Goal: Task Accomplishment & Management: Complete application form

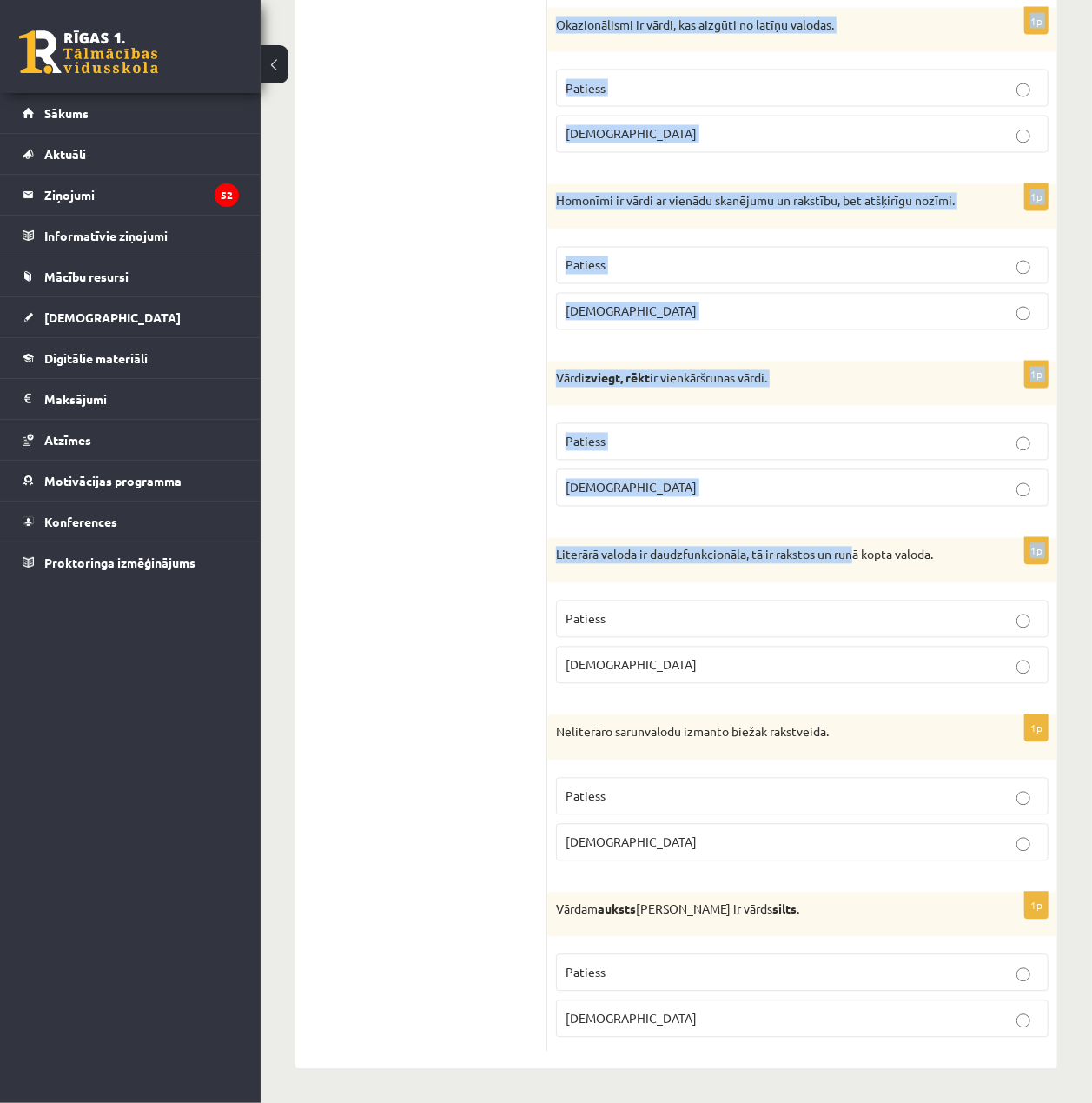
scroll to position [4823, 0]
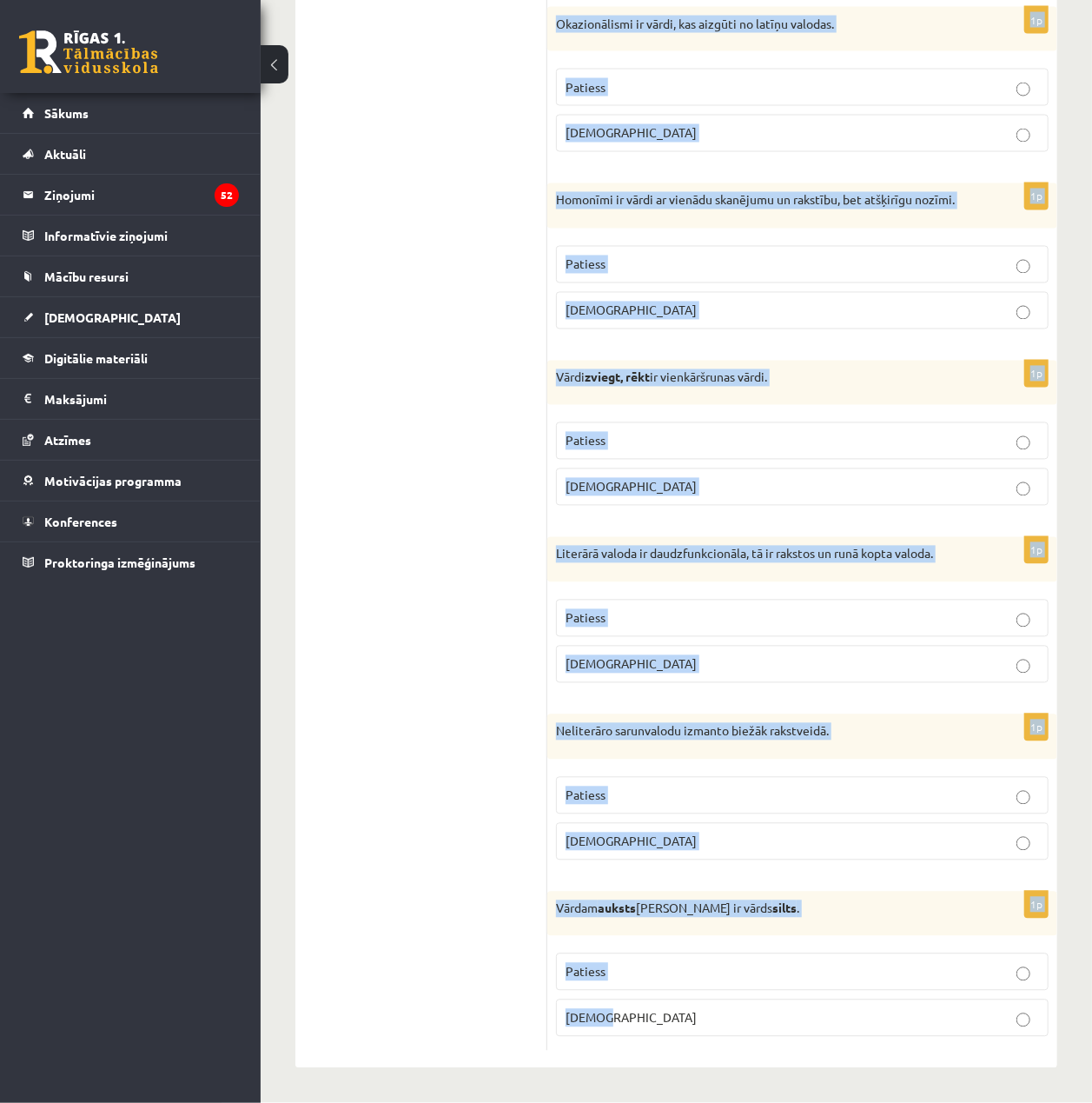
drag, startPoint x: 558, startPoint y: 320, endPoint x: 1036, endPoint y: 1009, distance: 838.6
copy form "Loremipsumd si ametcon adi elitseddo? 4e Temporinci utlaboreetd magnaal enima, …"
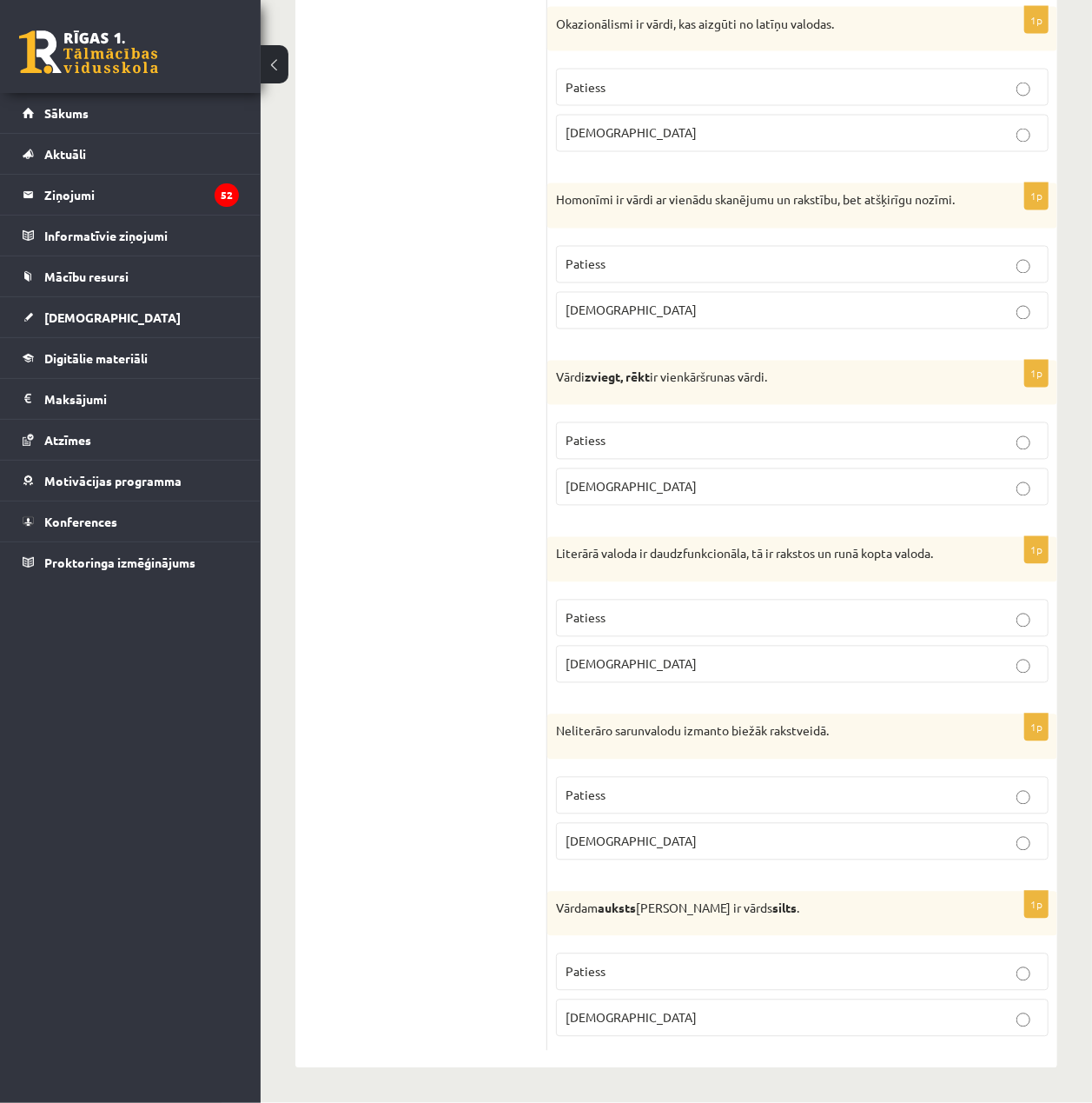
click at [228, 606] on div "0 Dāvanas 1779 mP 478 xp [PERSON_NAME] Sākums Aktuāli Kā mācīties eSKOLĀ Kontak…" at bounding box center [130, 552] width 260 height 1103
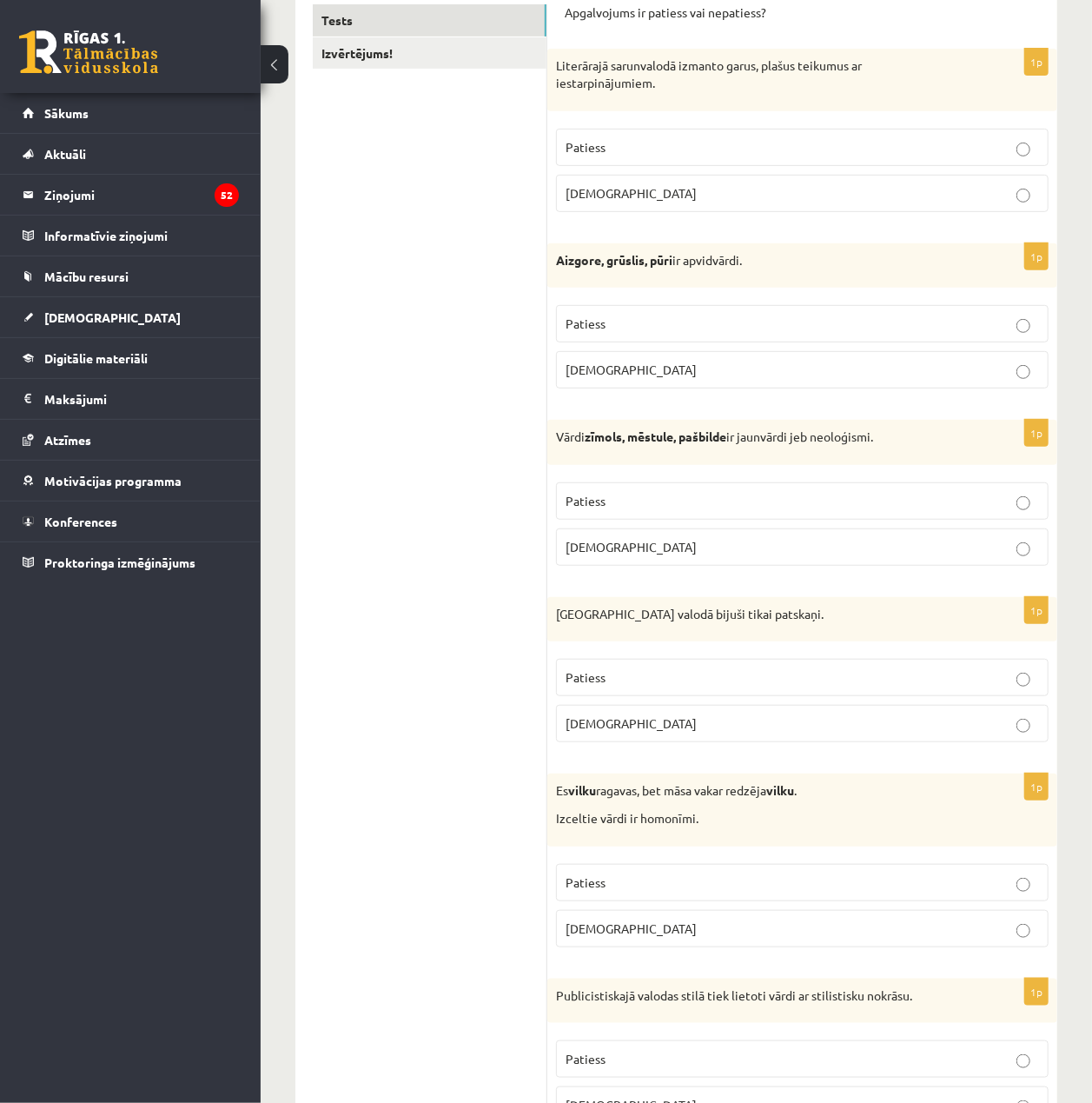
scroll to position [0, 0]
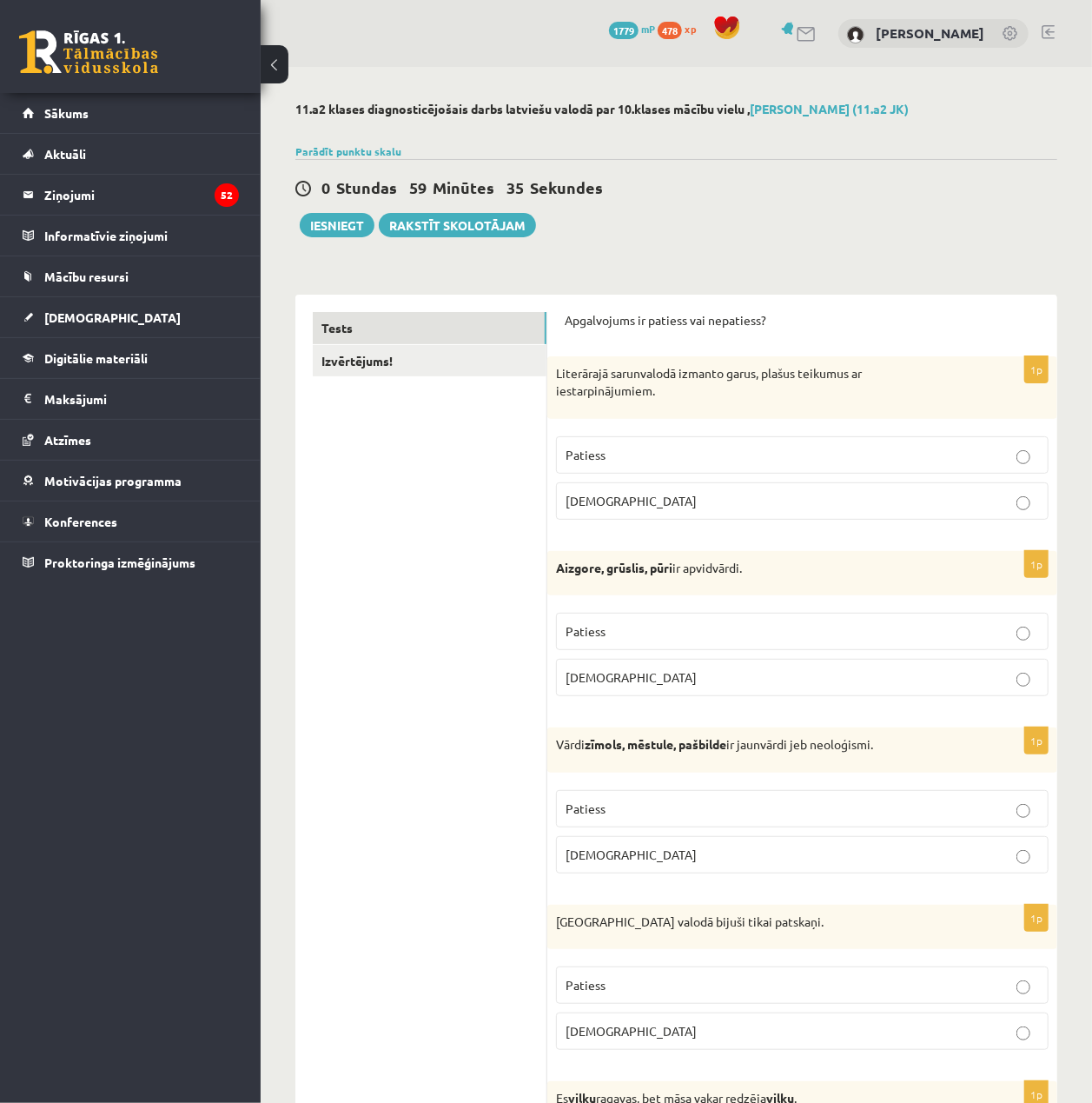
click at [787, 499] on p "Aplams" at bounding box center [802, 501] width 473 height 18
click at [782, 640] on p "Patiess" at bounding box center [802, 631] width 473 height 18
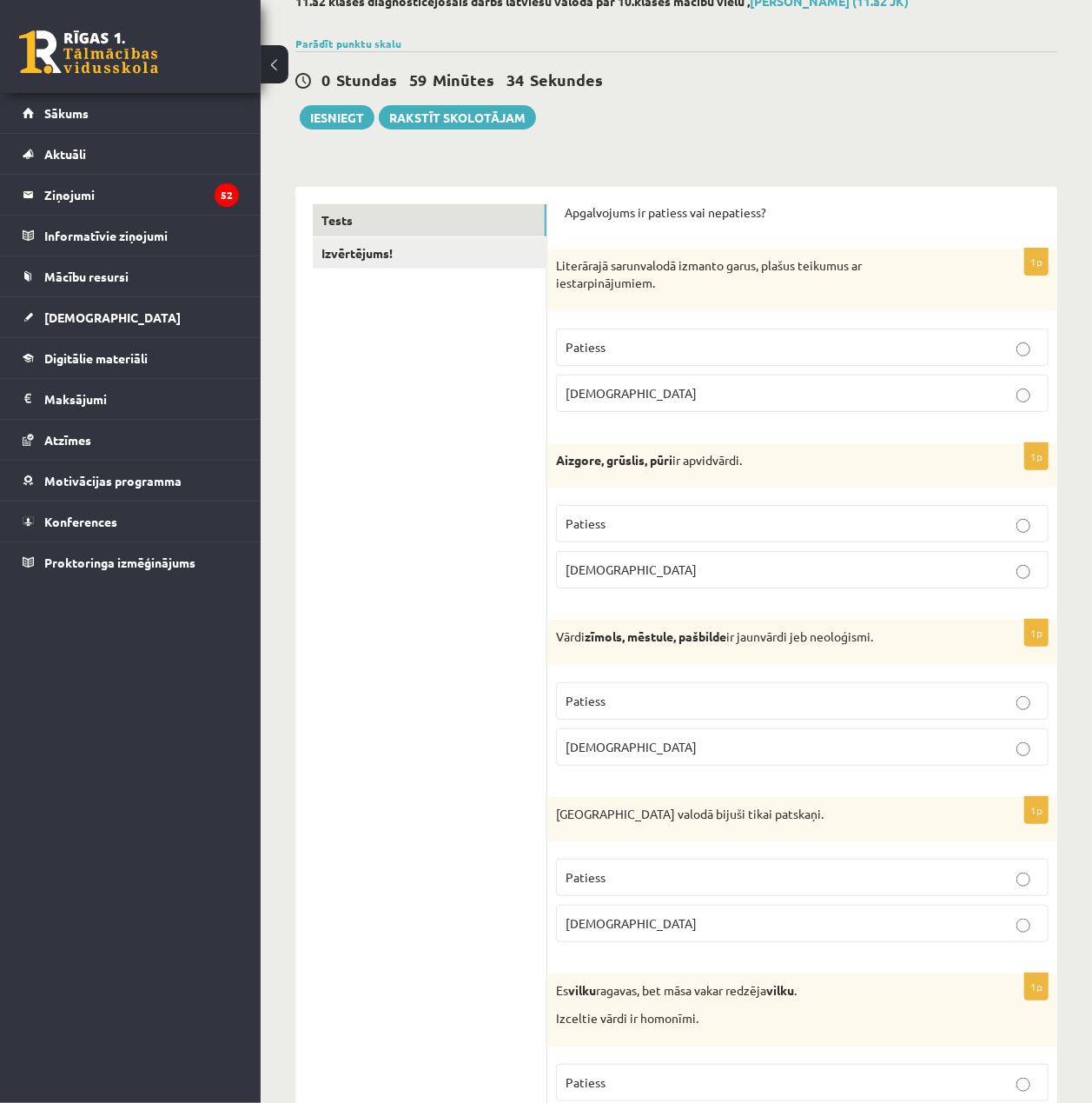
scroll to position [116, 0]
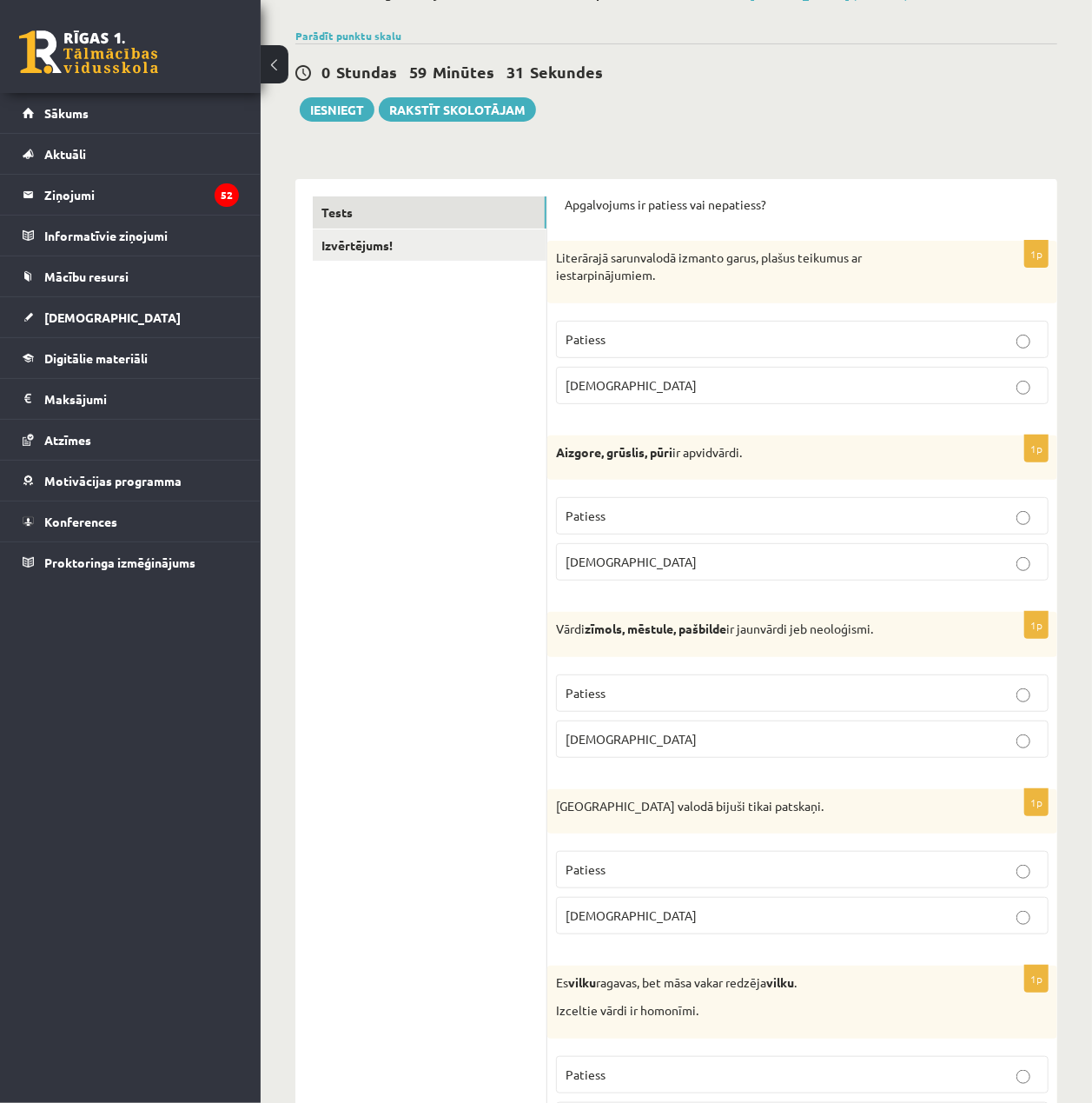
click at [777, 737] on p "[DEMOGRAPHIC_DATA]" at bounding box center [802, 739] width 473 height 18
click at [760, 923] on p "[DEMOGRAPHIC_DATA]" at bounding box center [802, 915] width 473 height 18
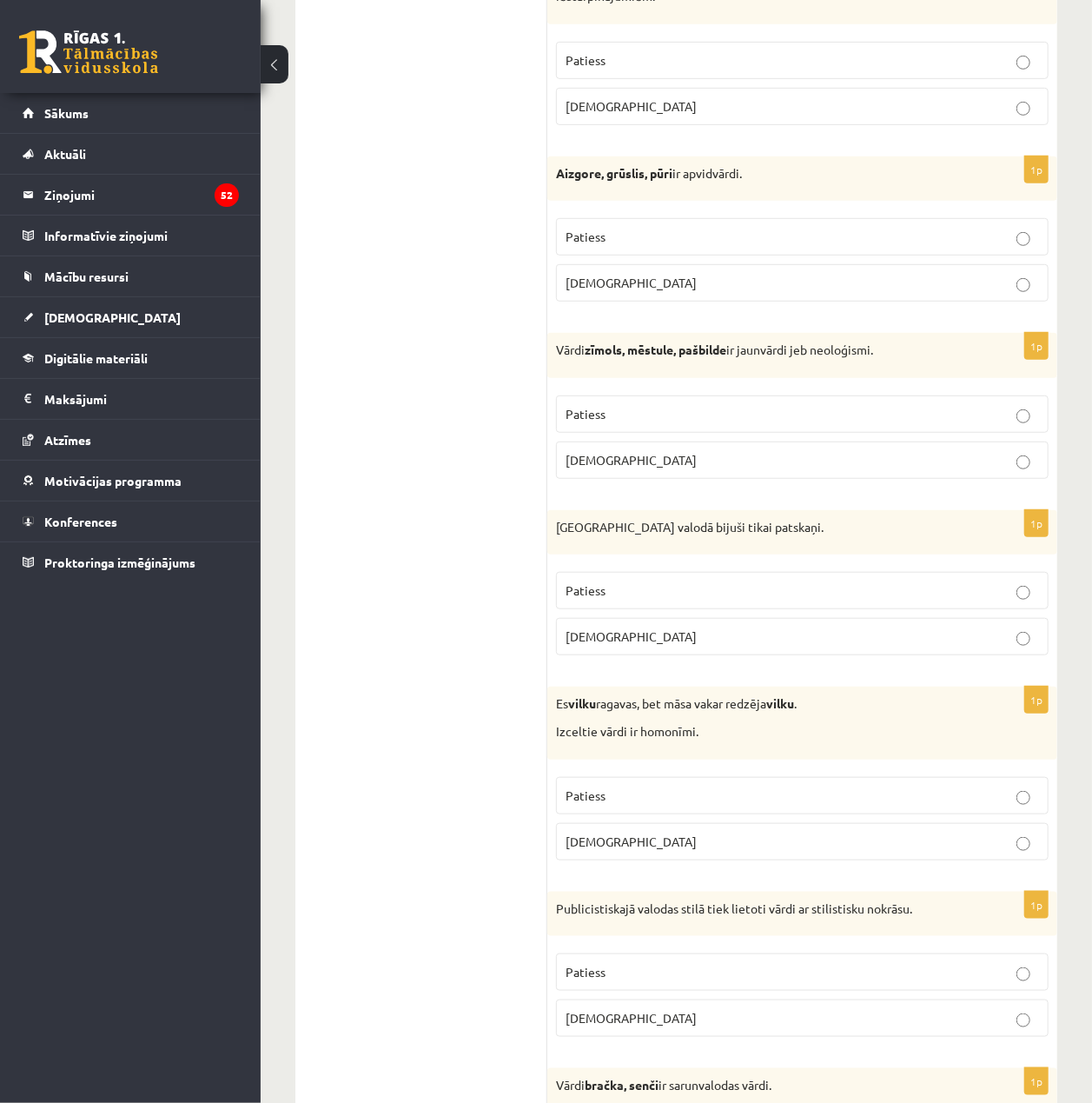
scroll to position [463, 0]
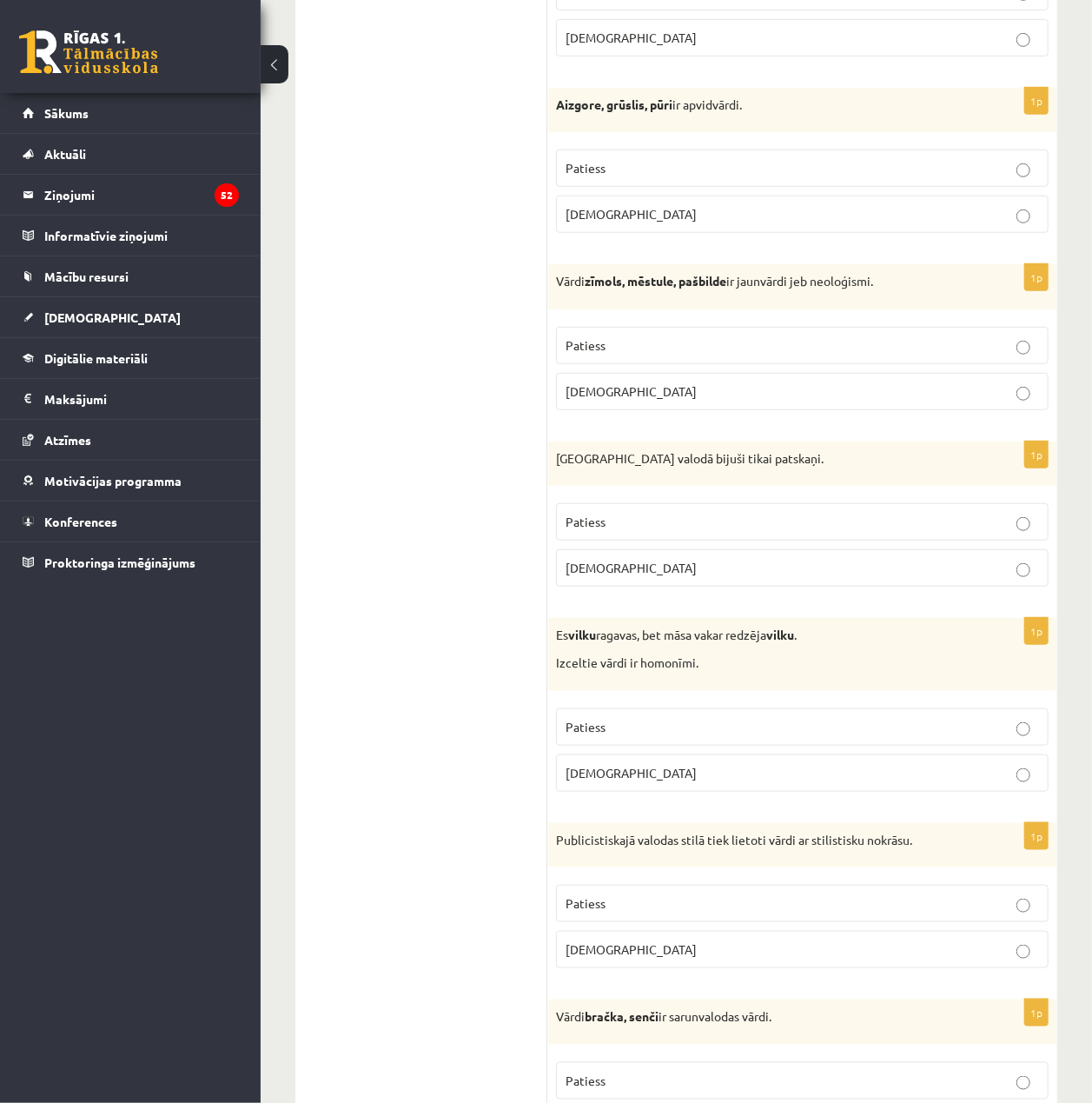
click at [706, 737] on p "Patiess" at bounding box center [802, 727] width 473 height 18
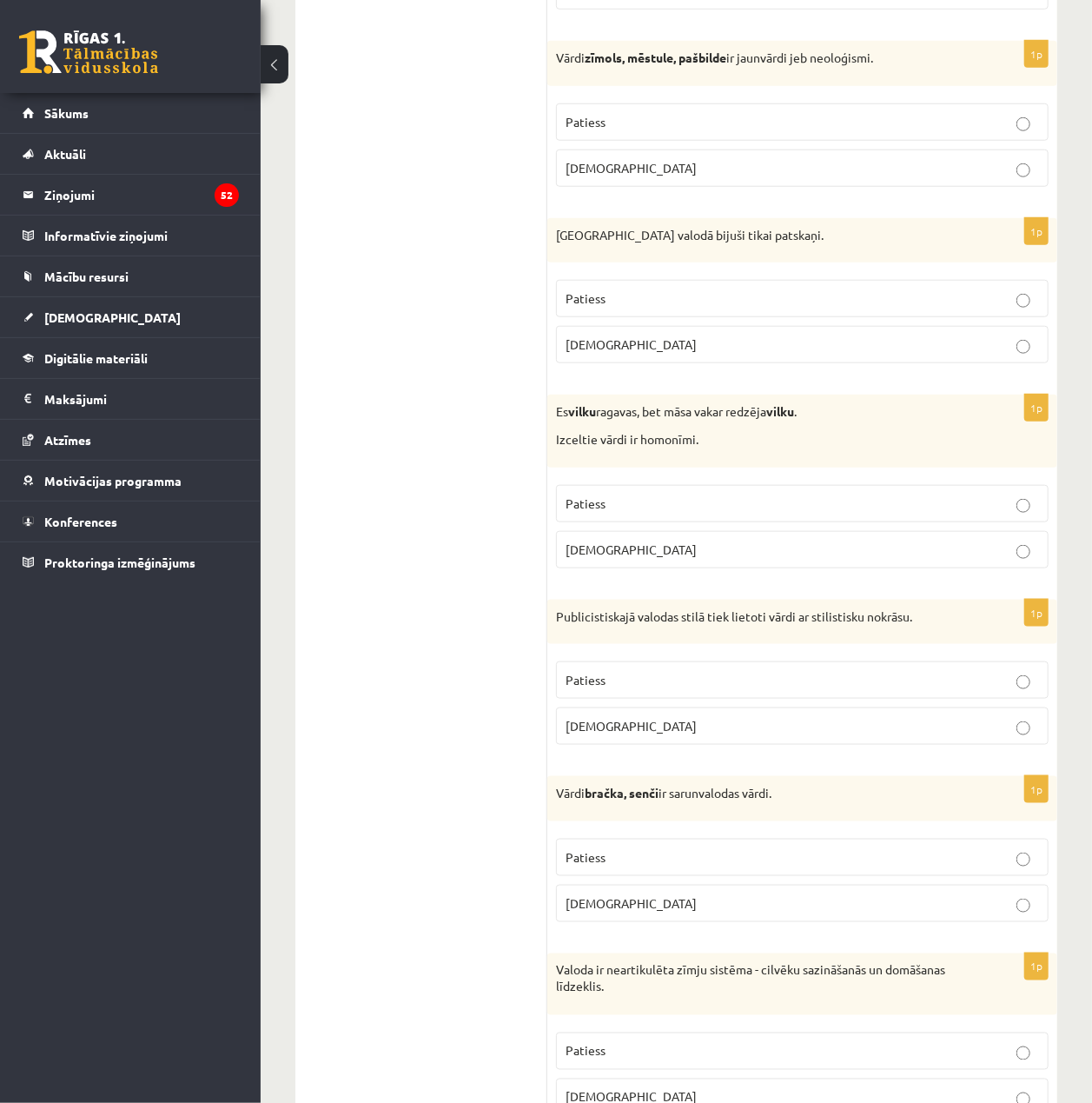
scroll to position [695, 0]
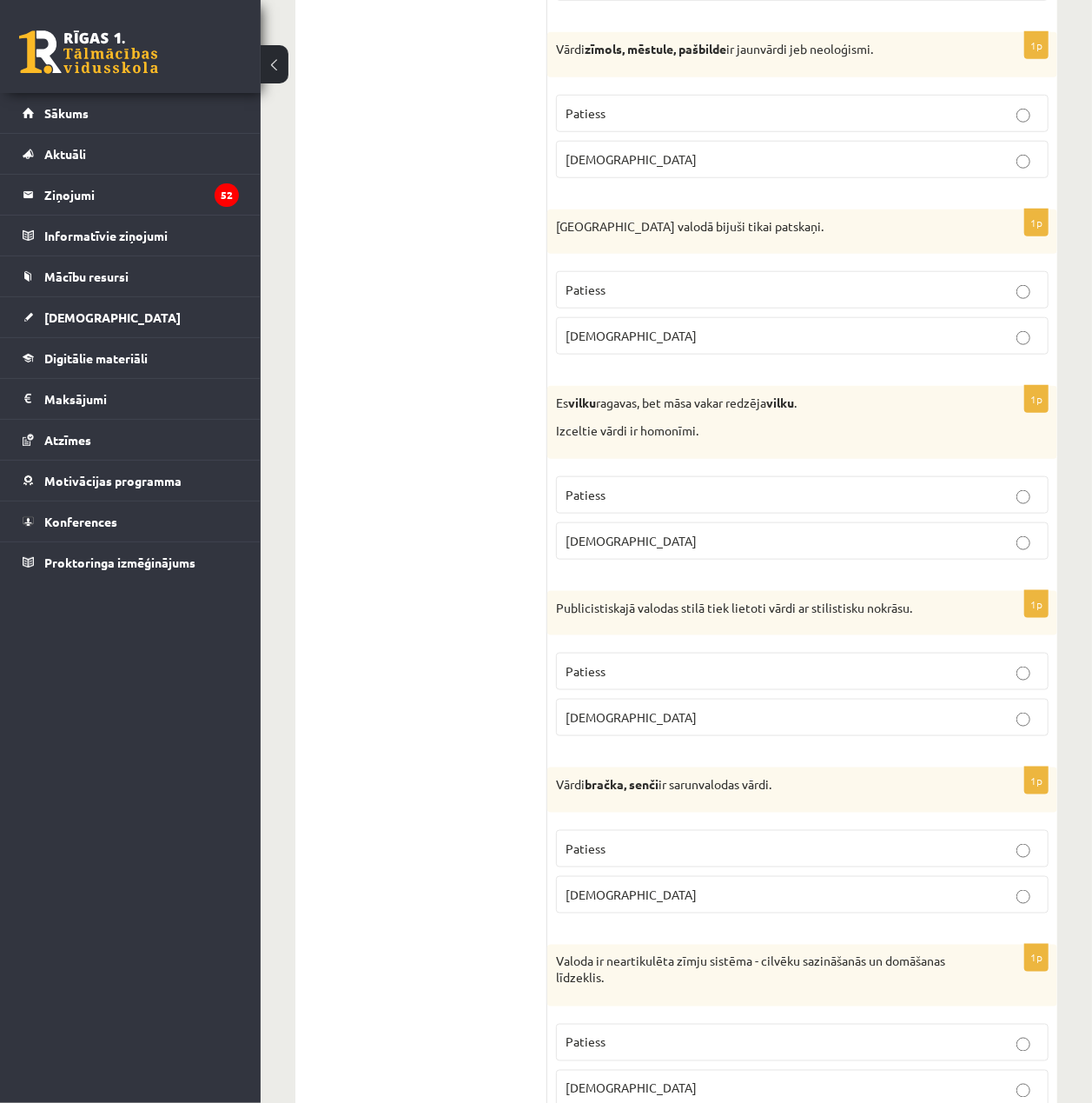
click at [667, 668] on p "Patiess" at bounding box center [802, 671] width 473 height 18
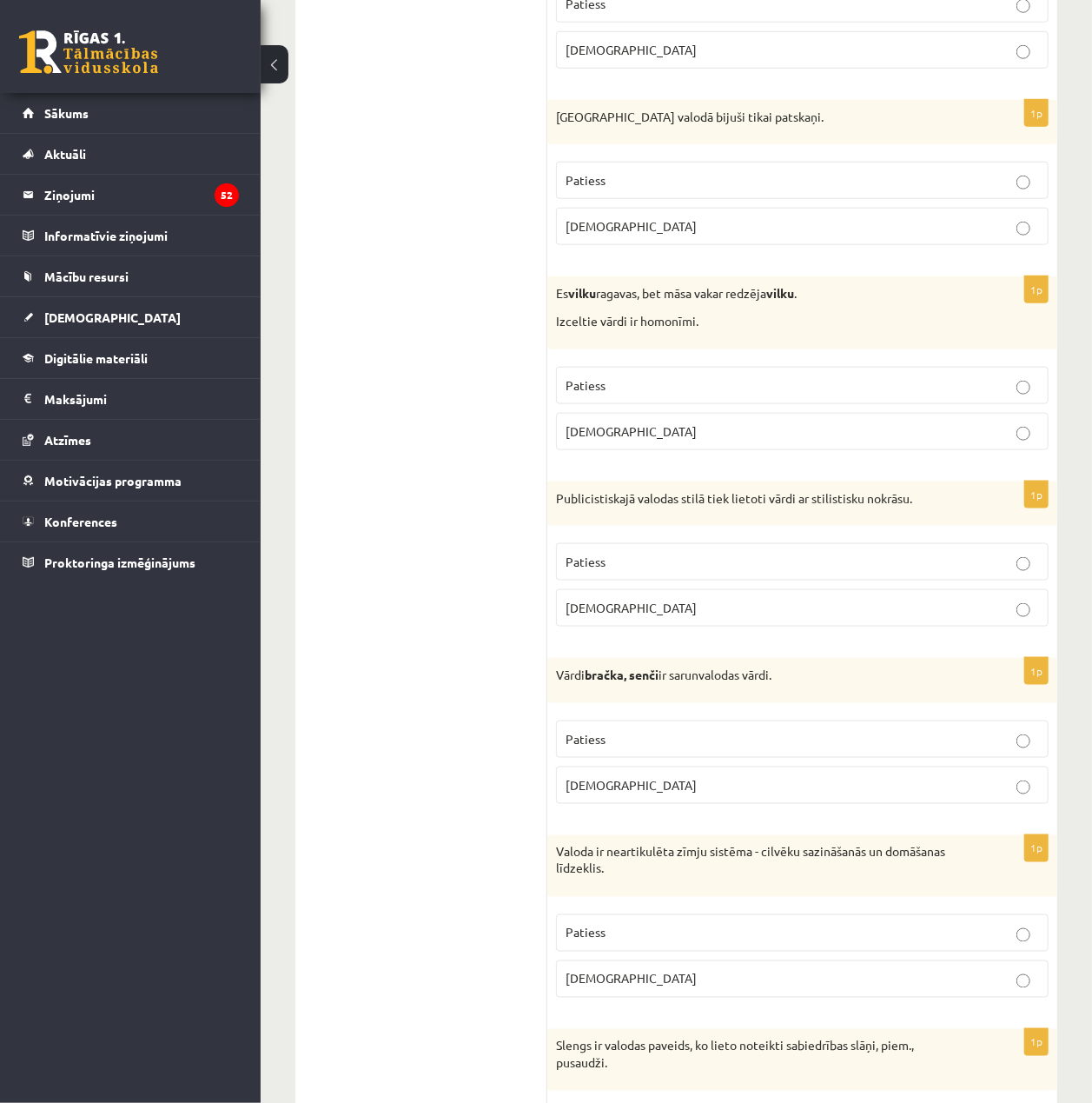
scroll to position [811, 0]
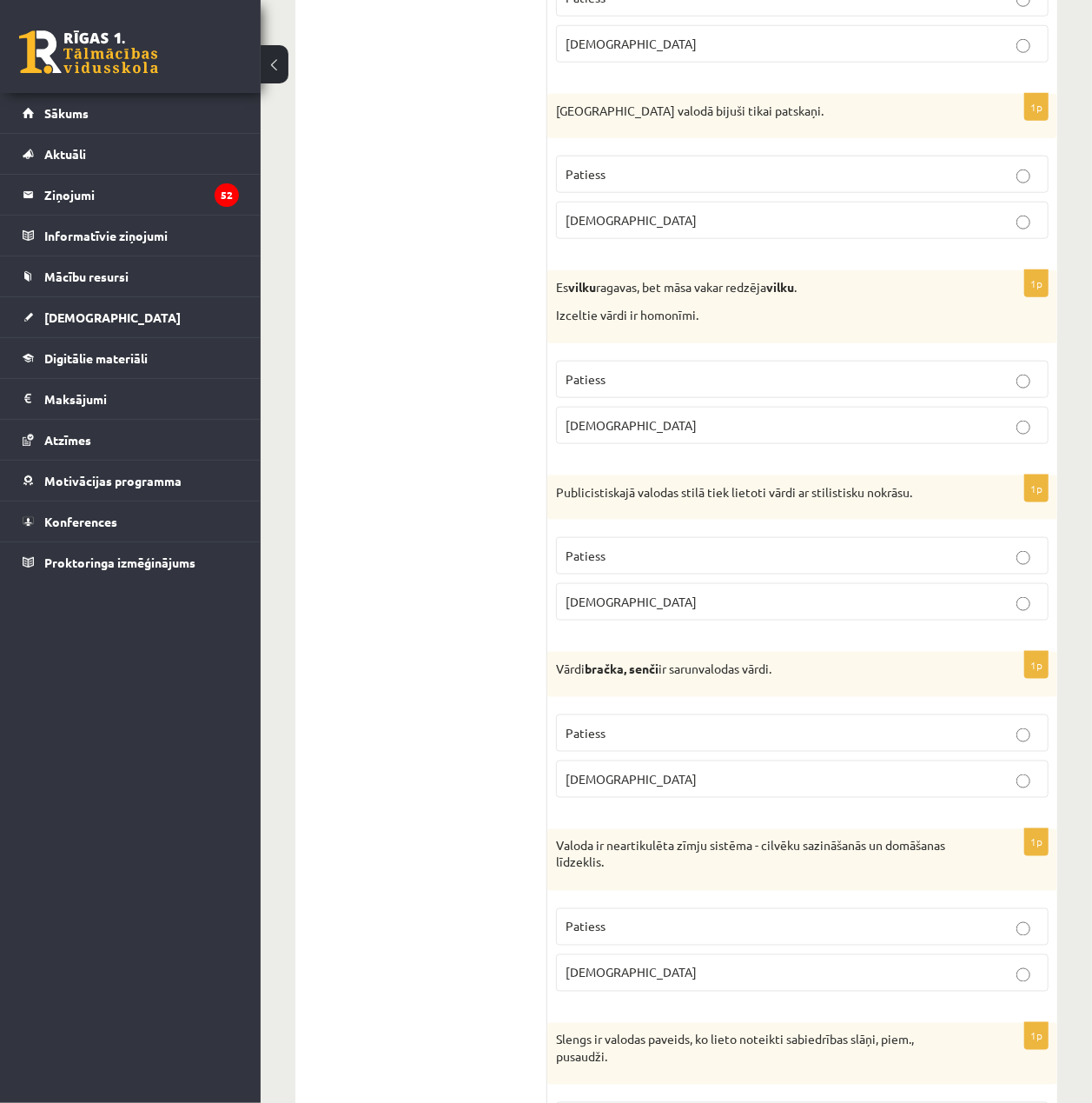
click at [688, 738] on p "Patiess" at bounding box center [802, 733] width 473 height 18
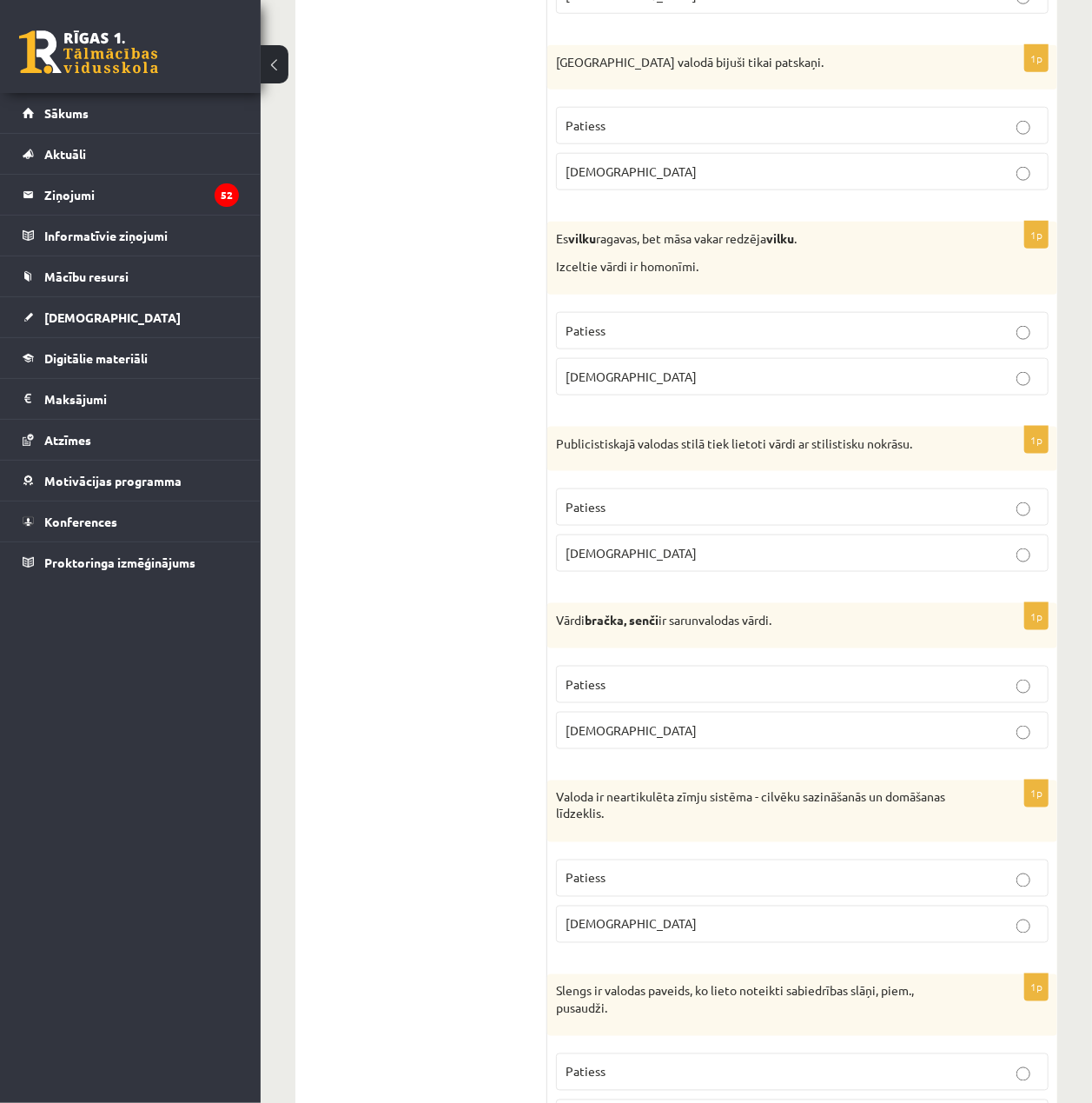
scroll to position [927, 0]
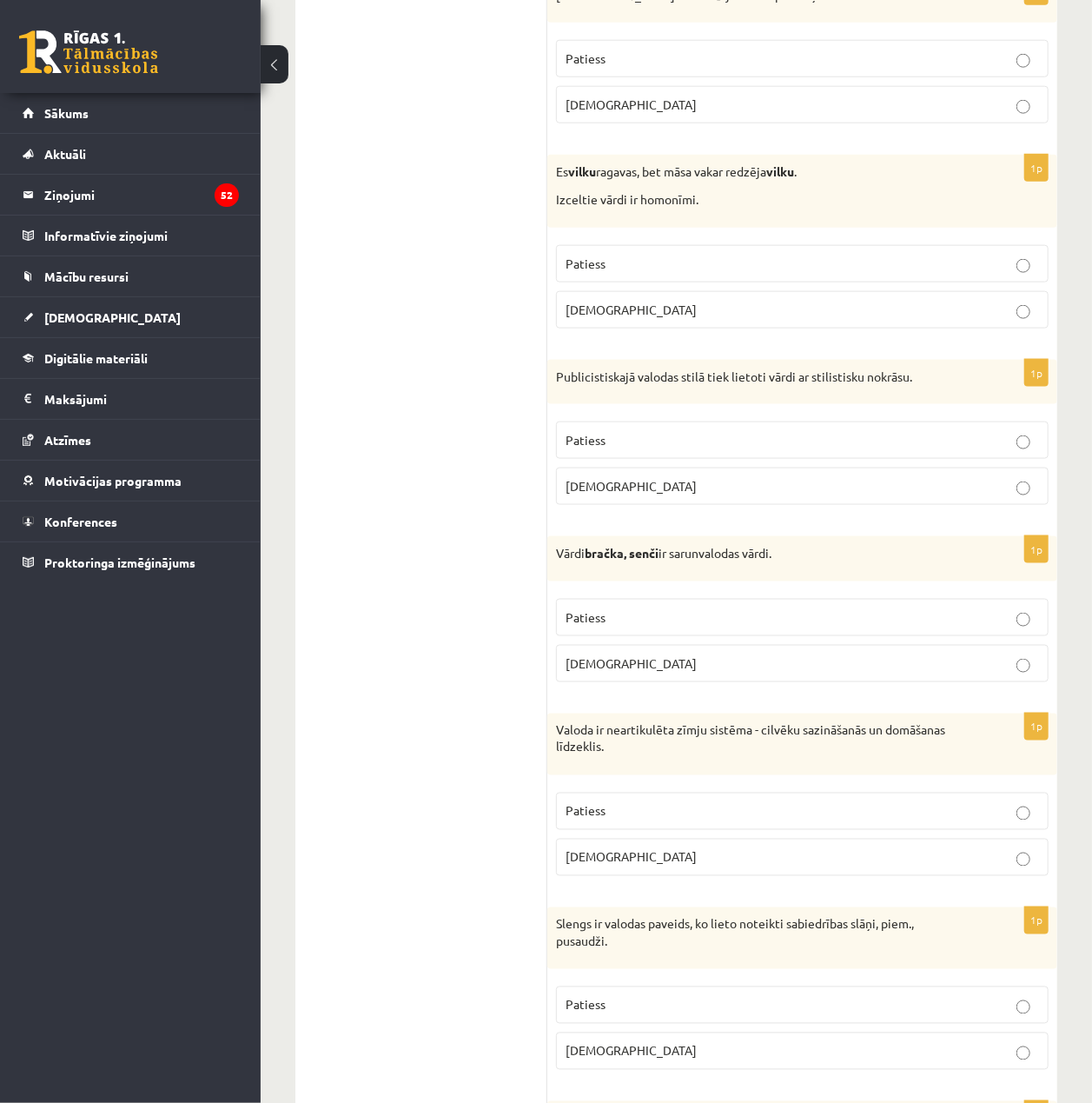
click at [715, 672] on p "[DEMOGRAPHIC_DATA]" at bounding box center [802, 664] width 473 height 18
click at [745, 815] on p "Patiess" at bounding box center [802, 811] width 473 height 18
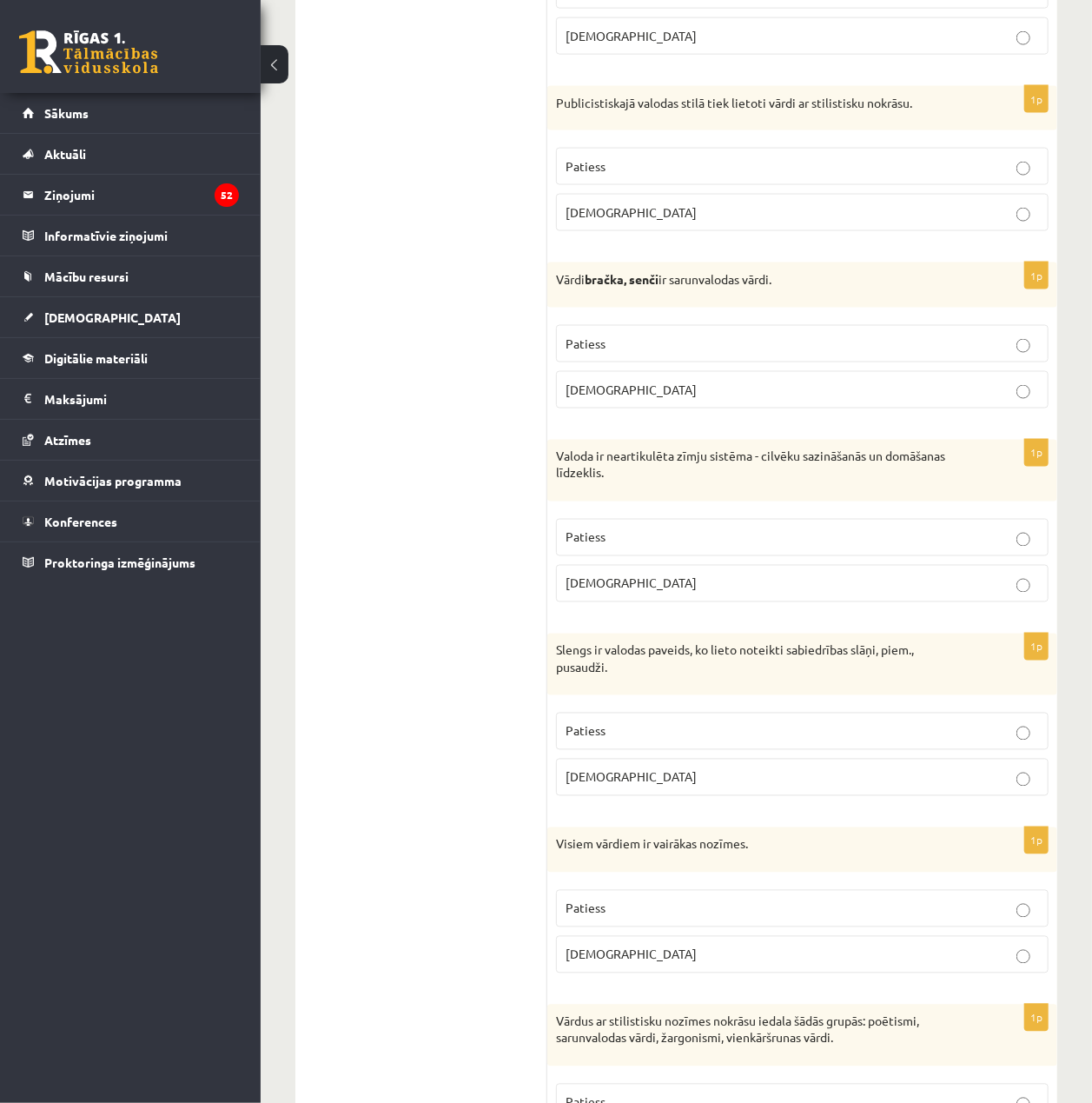
scroll to position [1275, 0]
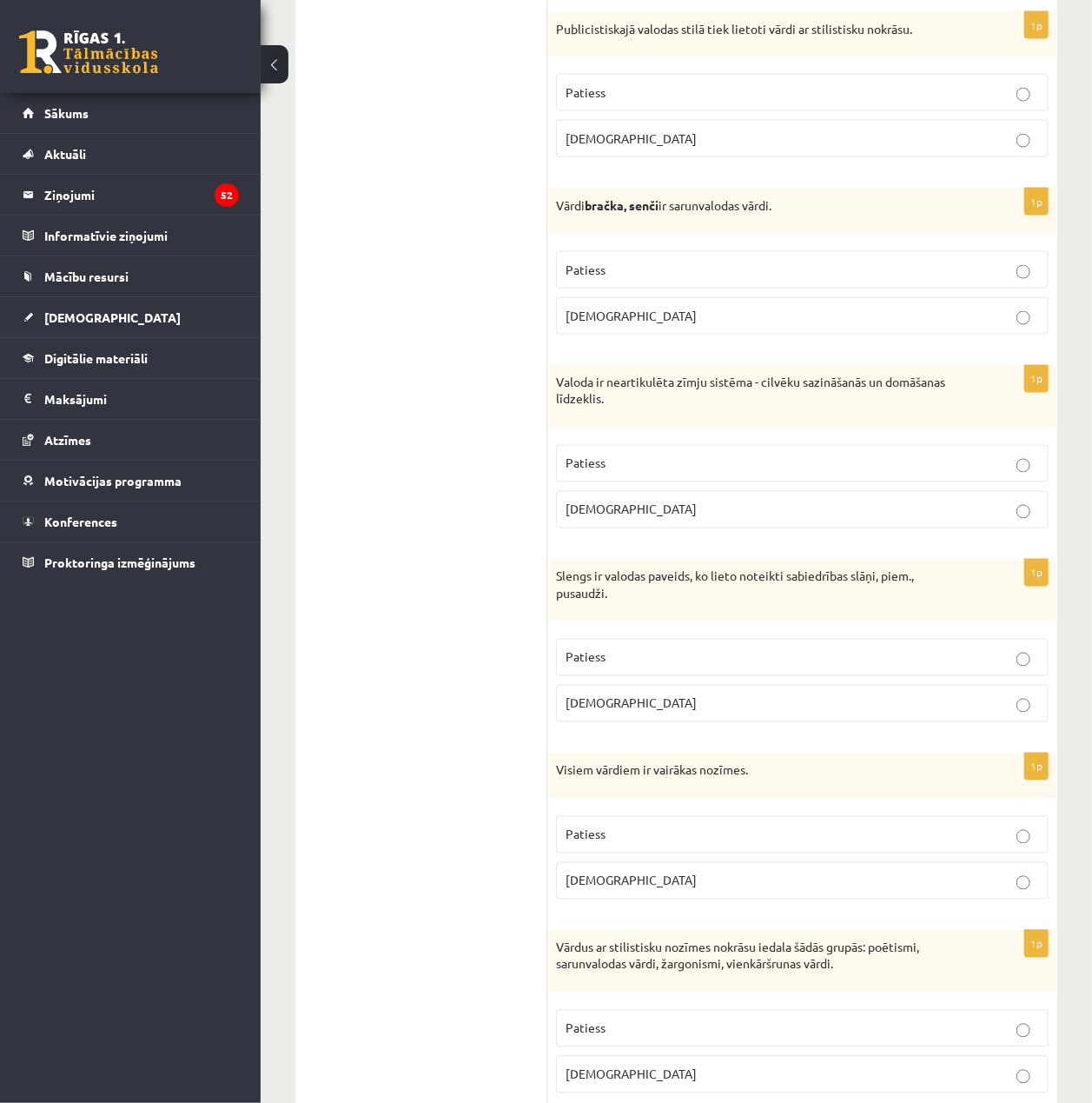
click at [720, 710] on p "[DEMOGRAPHIC_DATA]" at bounding box center [802, 703] width 473 height 18
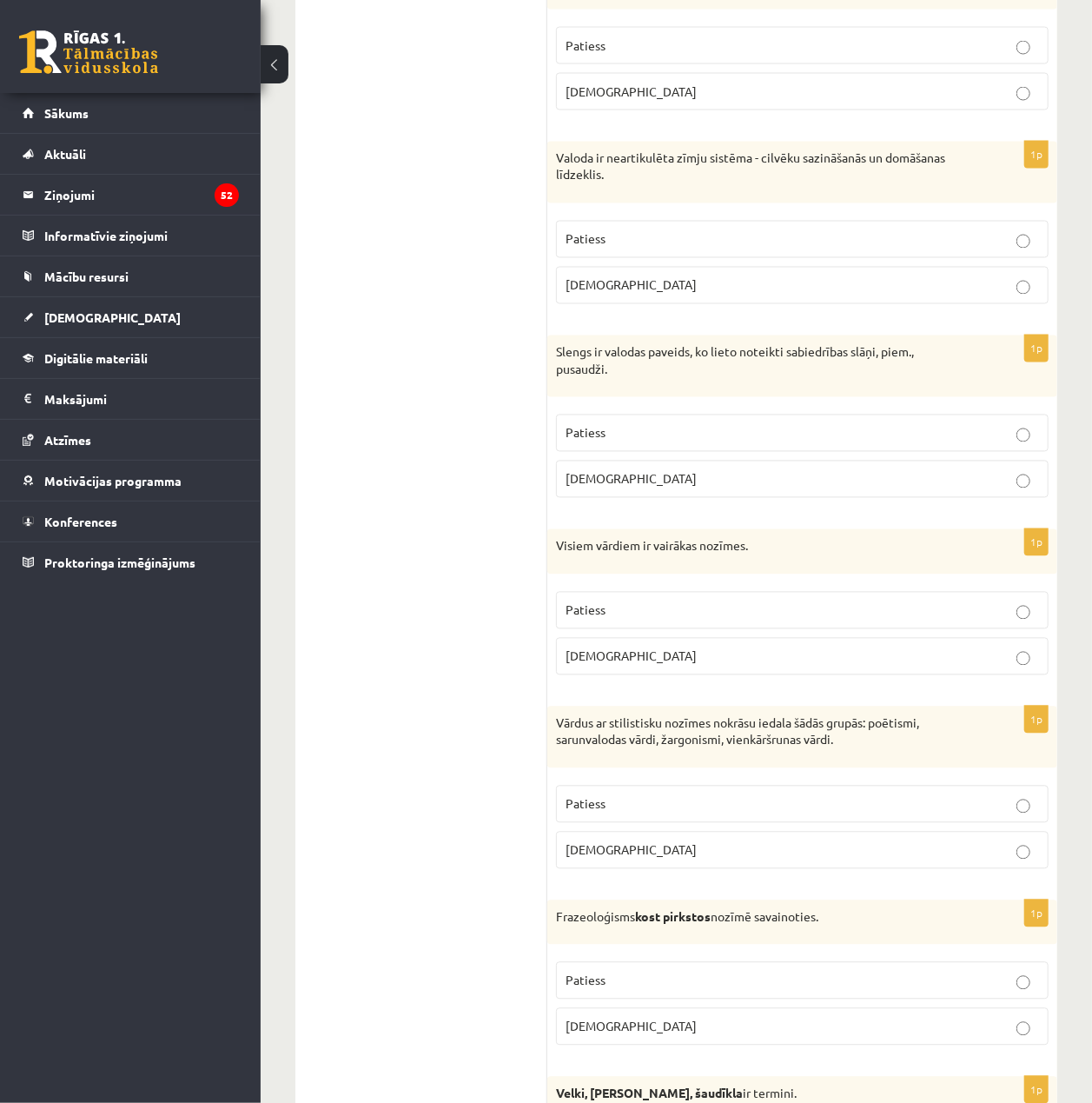
scroll to position [1506, 0]
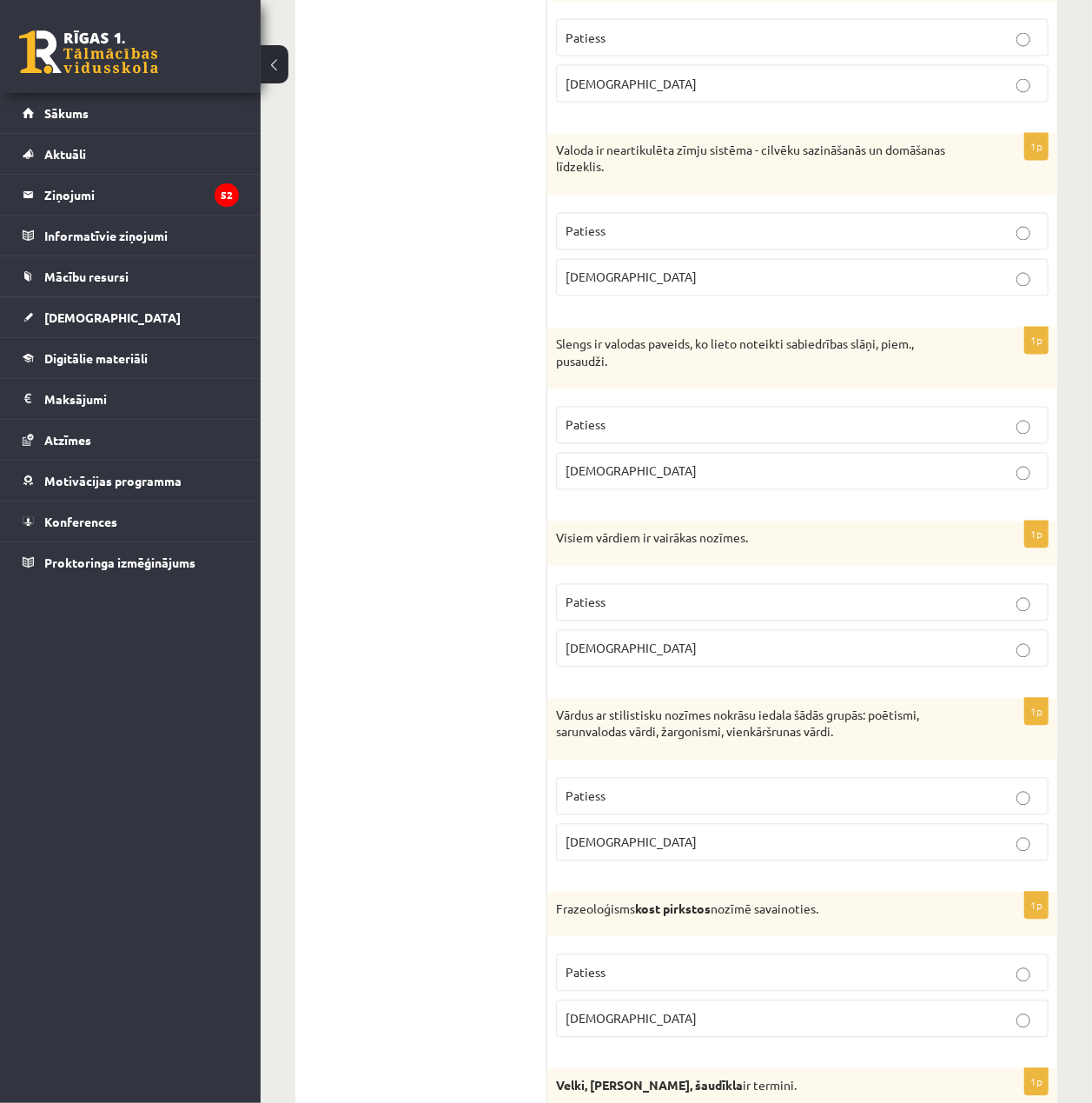
click at [814, 608] on p "Patiess" at bounding box center [802, 603] width 473 height 18
click at [821, 852] on p "[DEMOGRAPHIC_DATA]" at bounding box center [802, 843] width 473 height 18
click at [801, 806] on p "Patiess" at bounding box center [802, 797] width 473 height 18
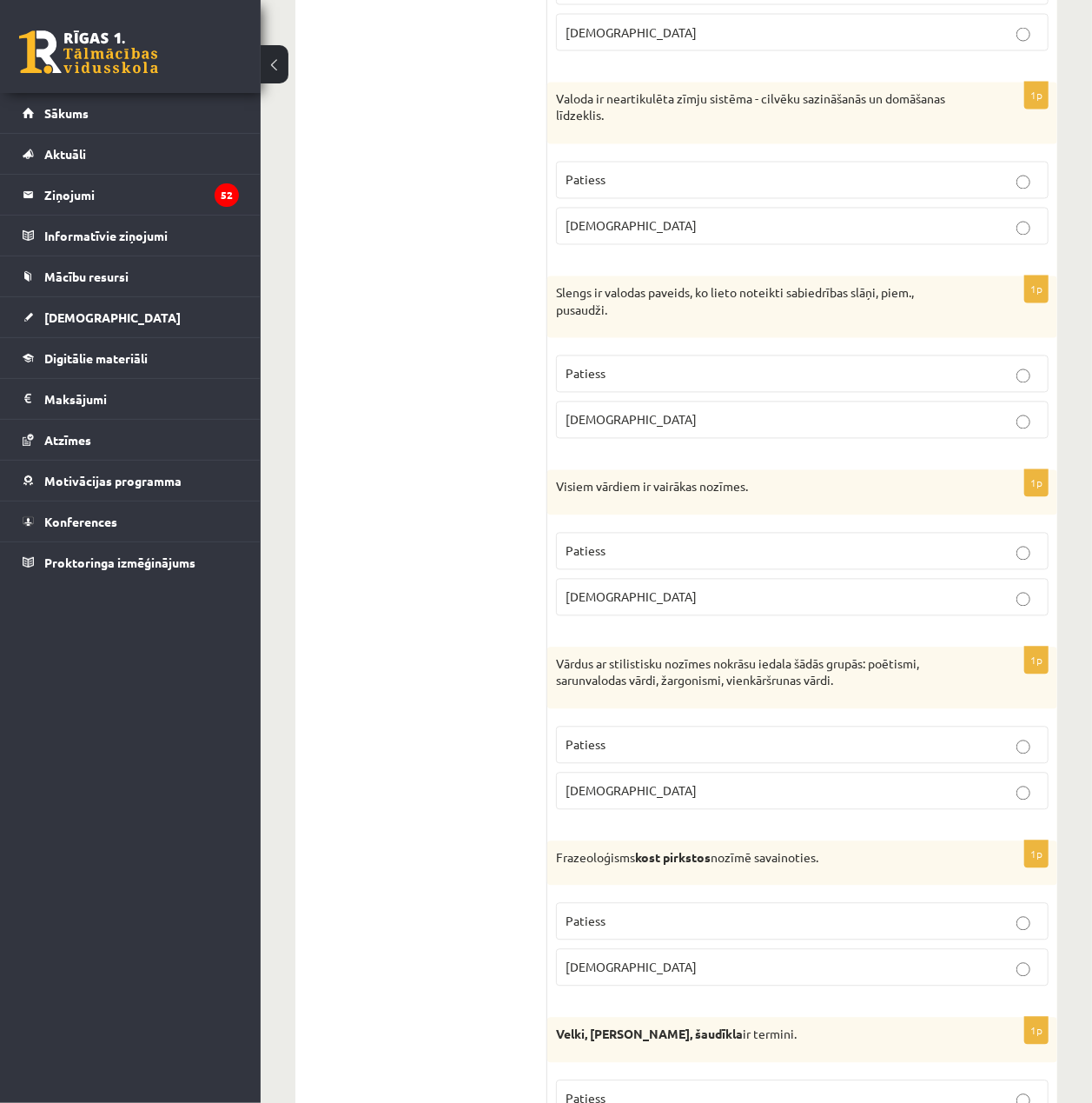
scroll to position [1739, 0]
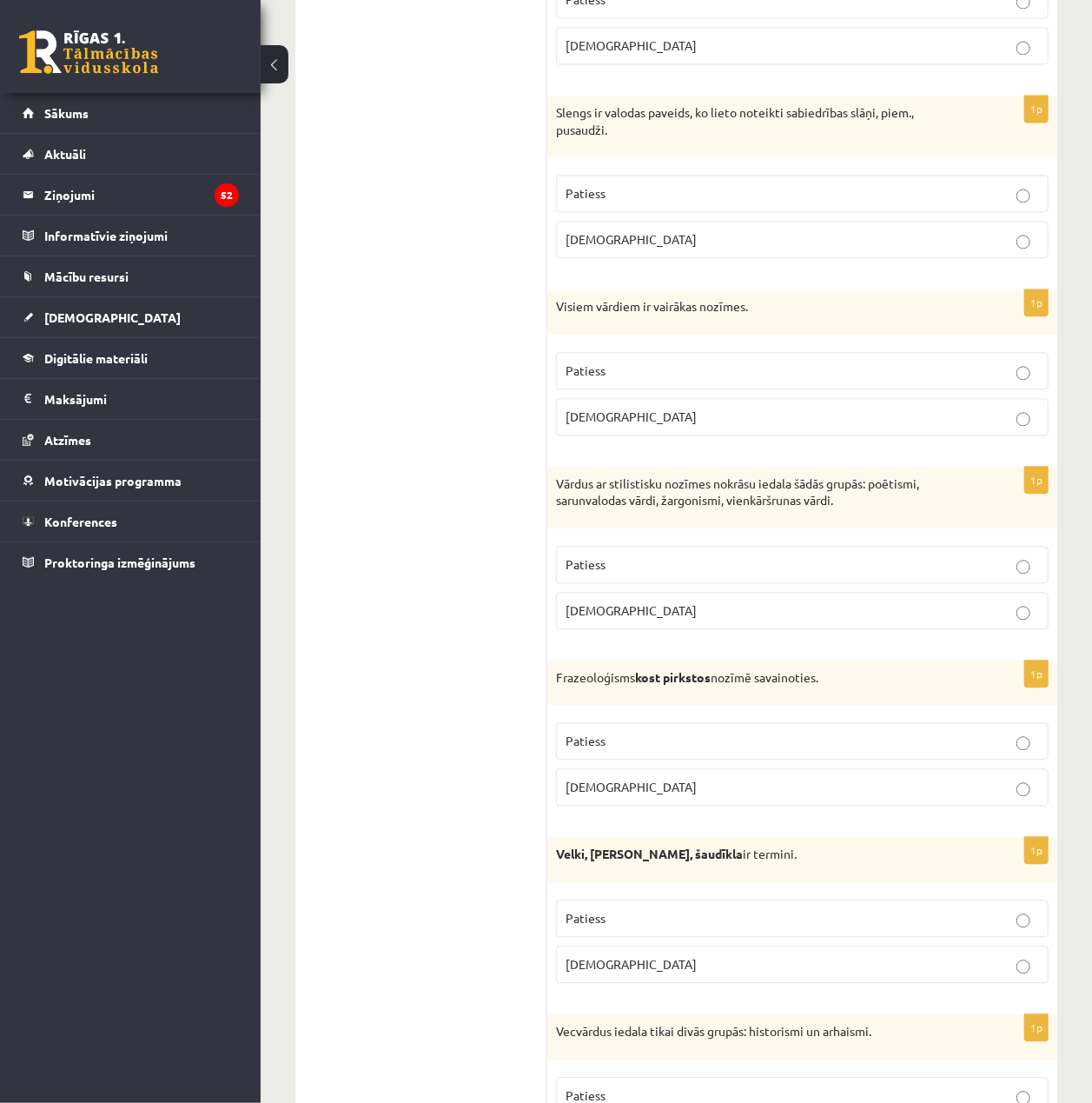
click at [758, 760] on label "Patiess" at bounding box center [802, 741] width 493 height 38
click at [787, 796] on p "[DEMOGRAPHIC_DATA]" at bounding box center [802, 787] width 473 height 18
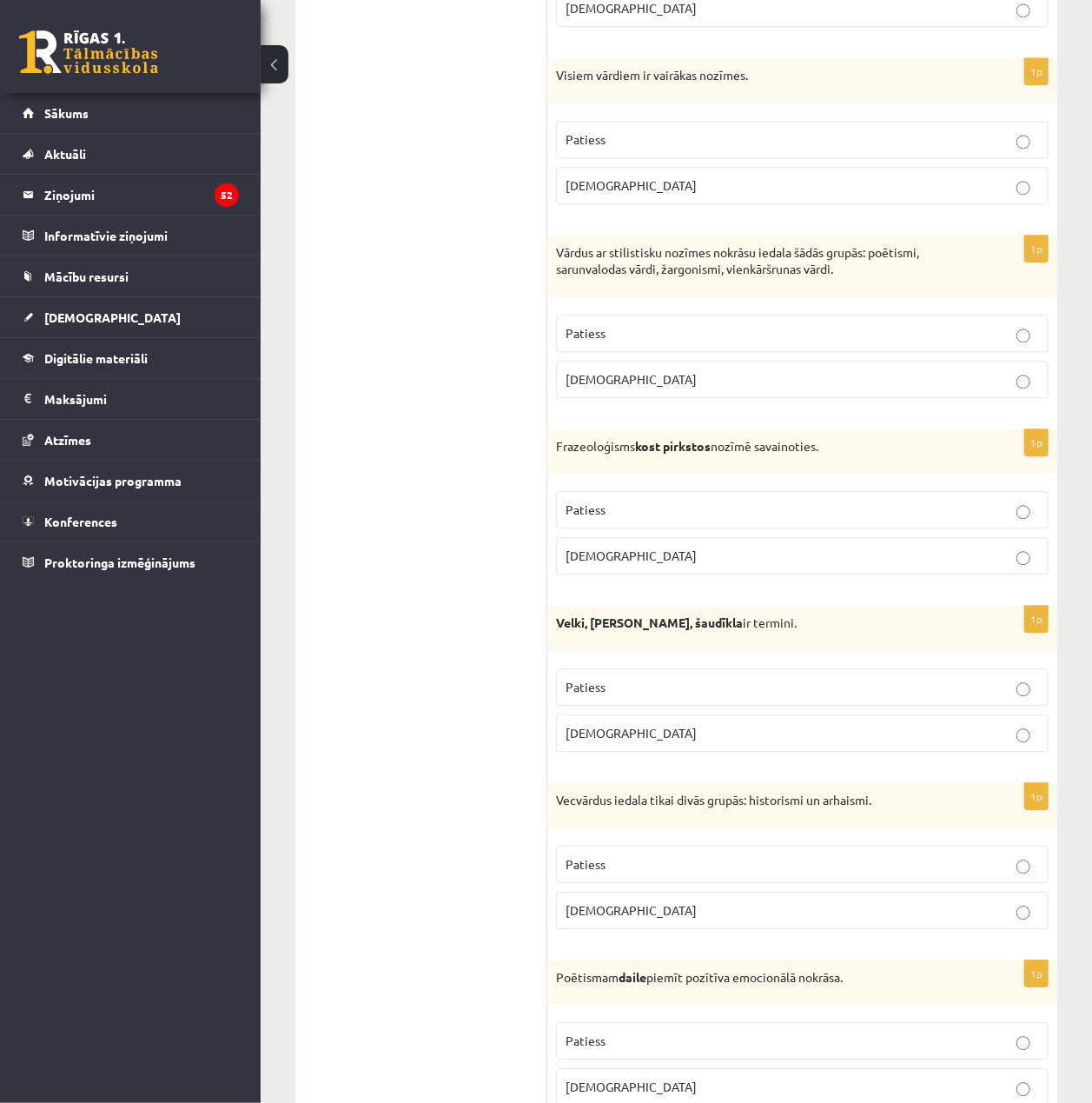
click at [747, 734] on label "[DEMOGRAPHIC_DATA]" at bounding box center [802, 734] width 493 height 38
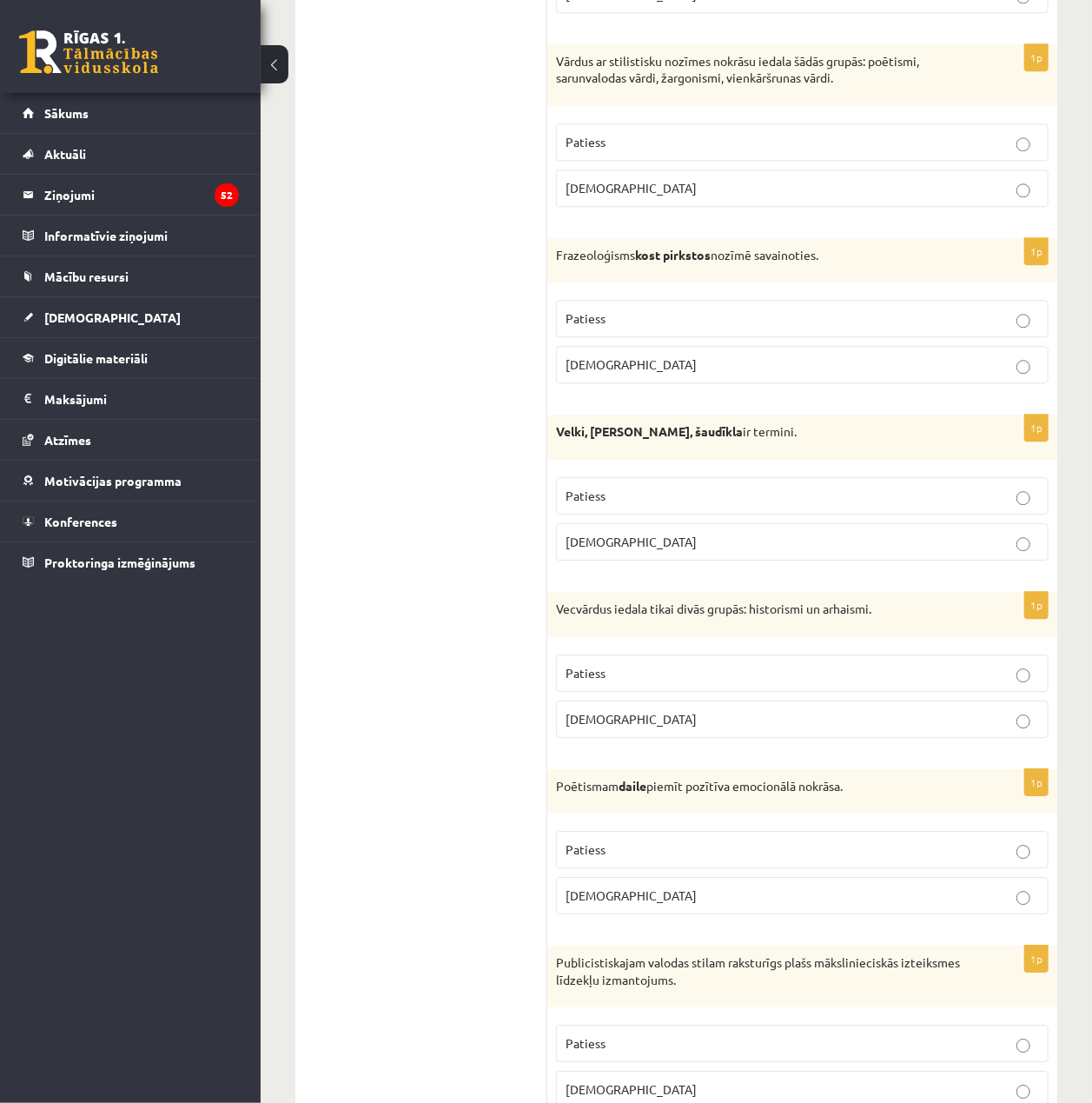
scroll to position [2202, 0]
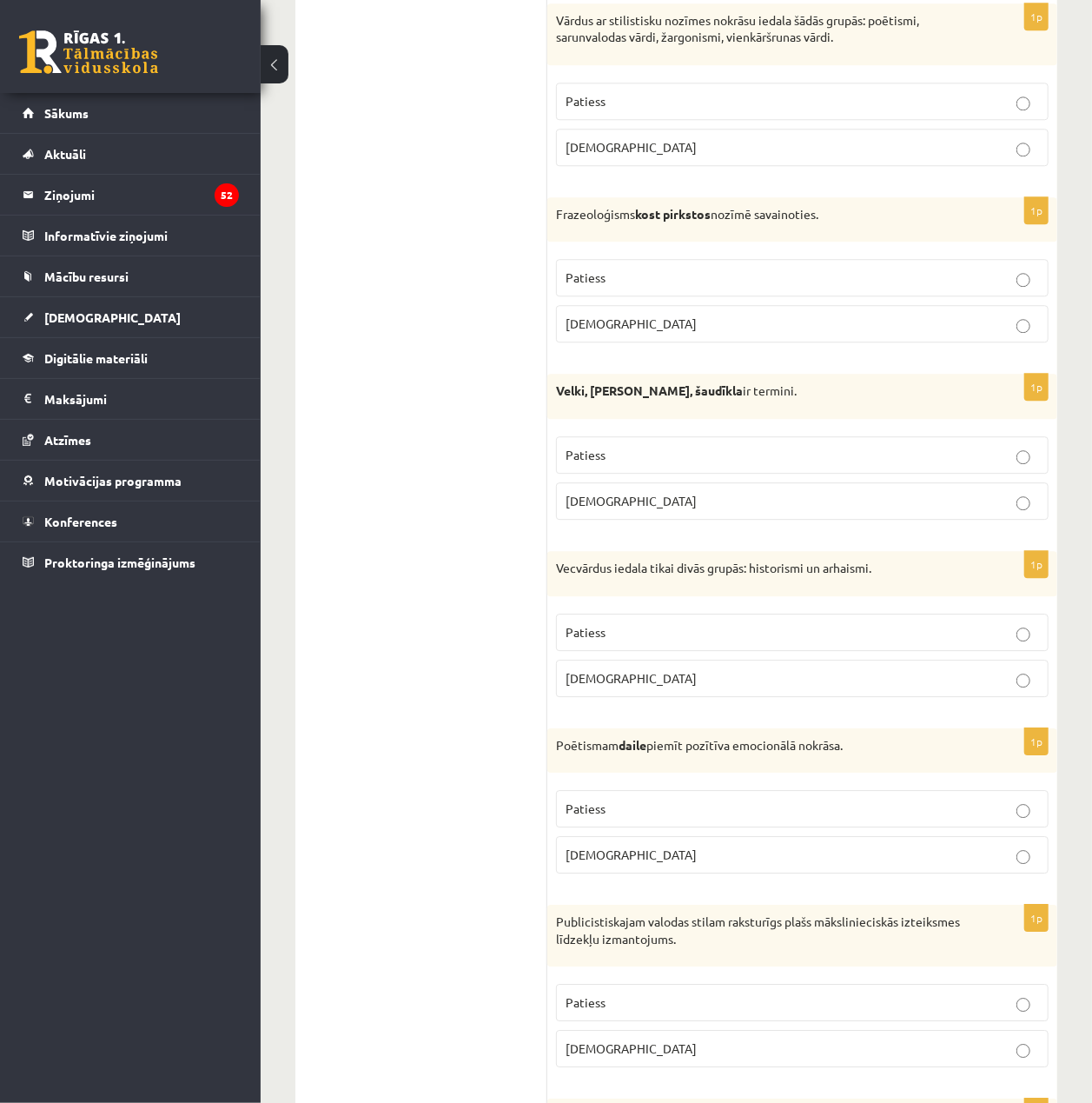
click at [704, 637] on label "Patiess" at bounding box center [802, 632] width 493 height 38
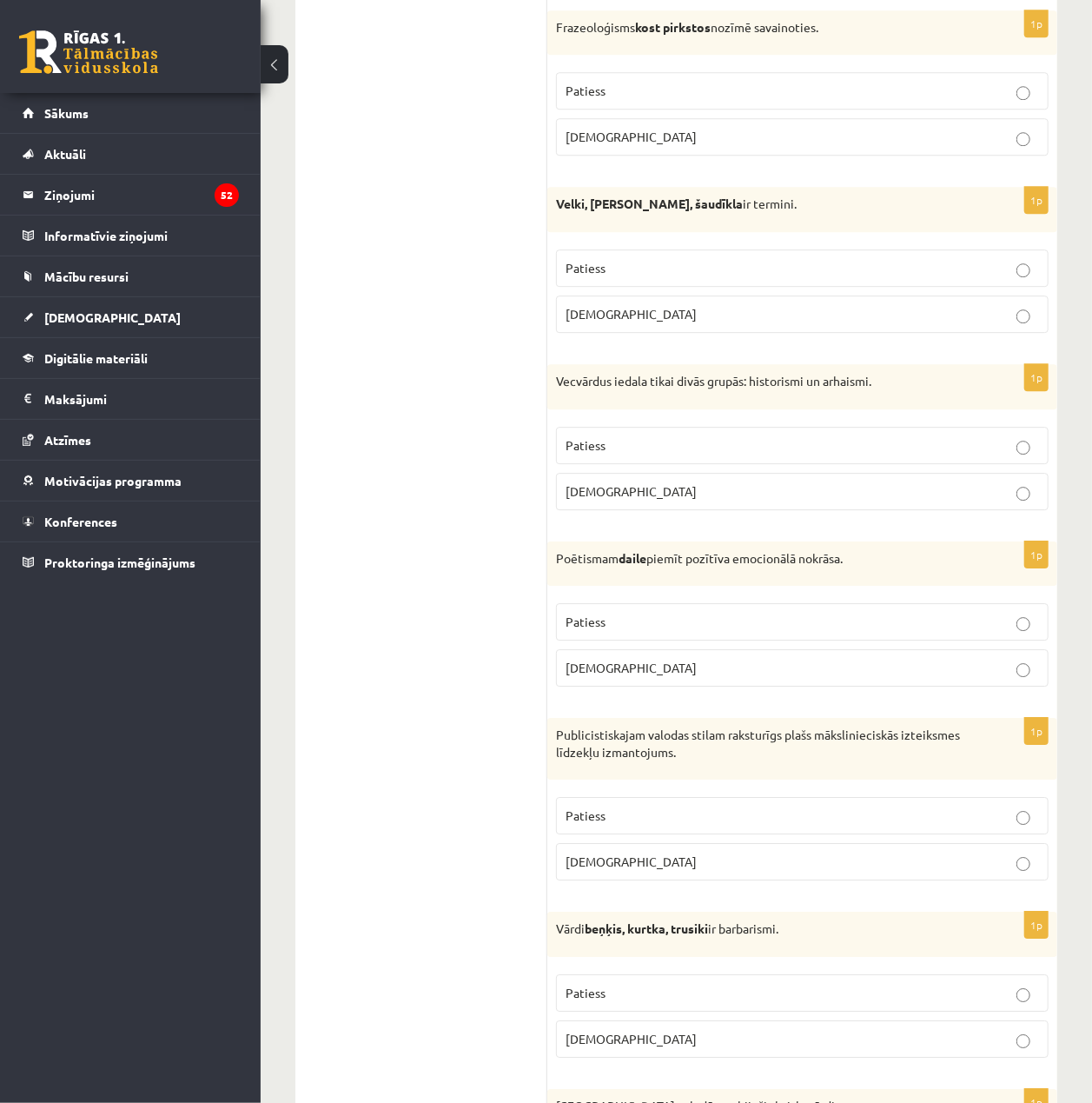
scroll to position [2434, 0]
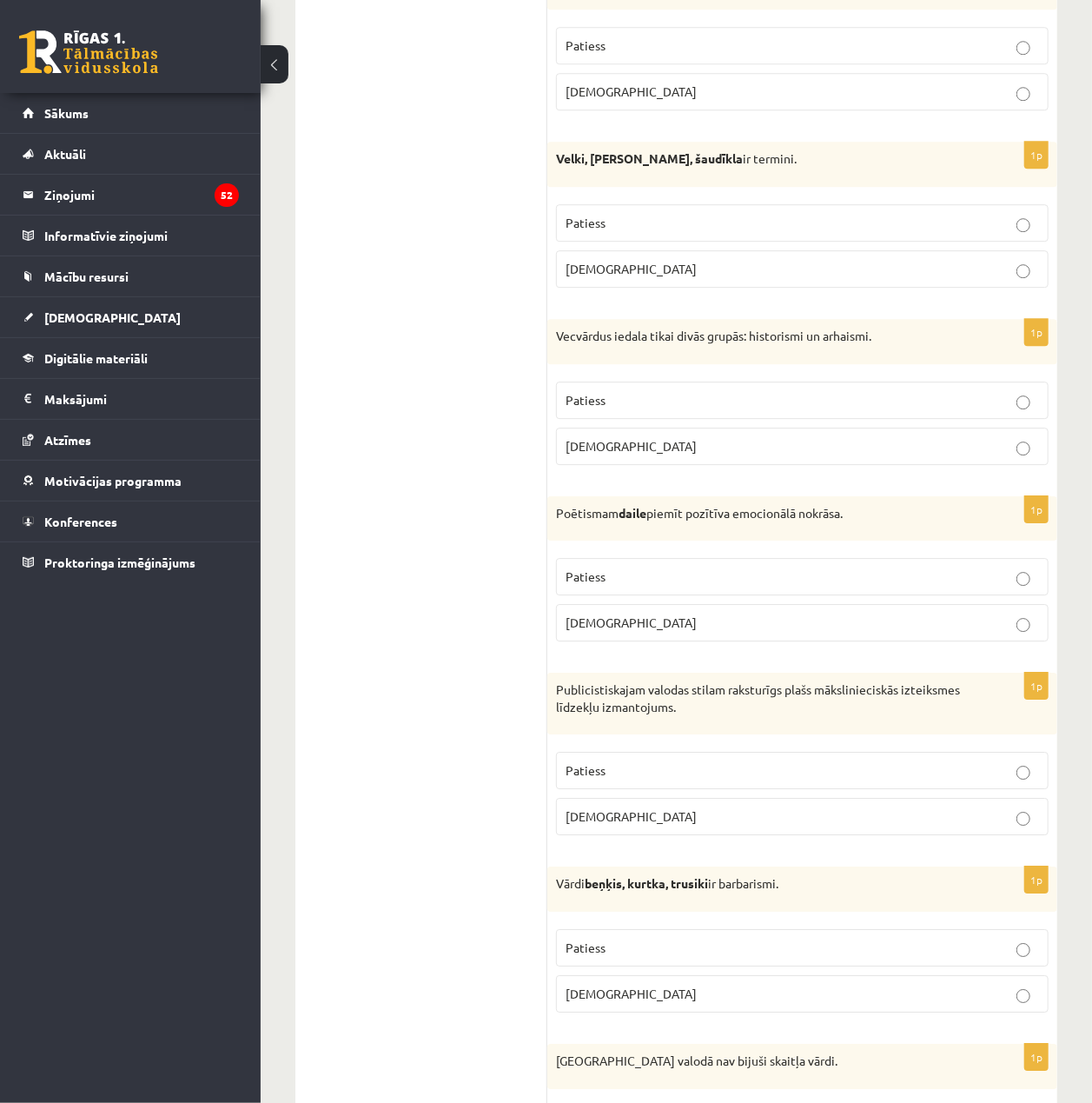
click at [621, 586] on p "Patiess" at bounding box center [802, 577] width 473 height 18
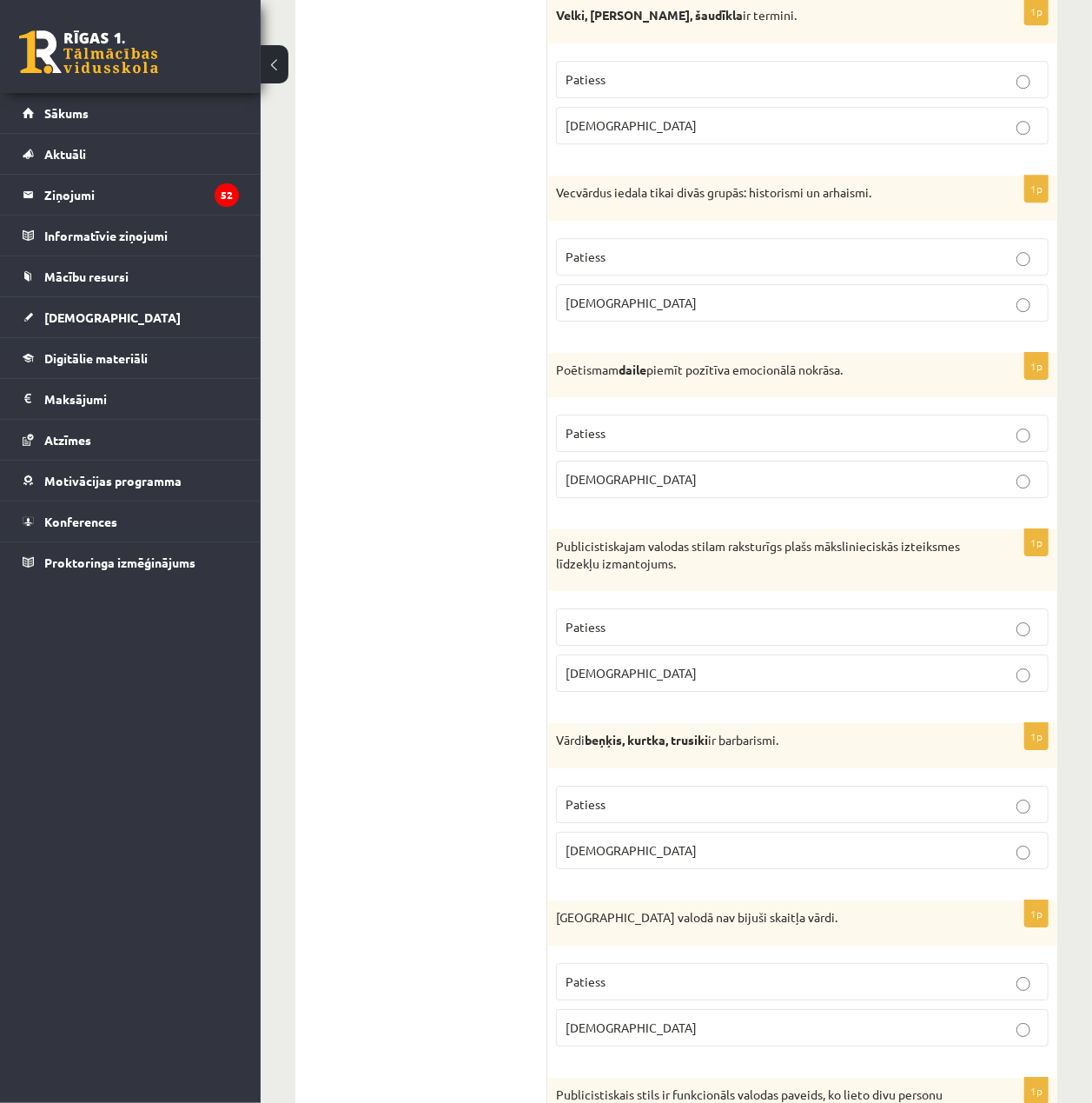
scroll to position [2665, 0]
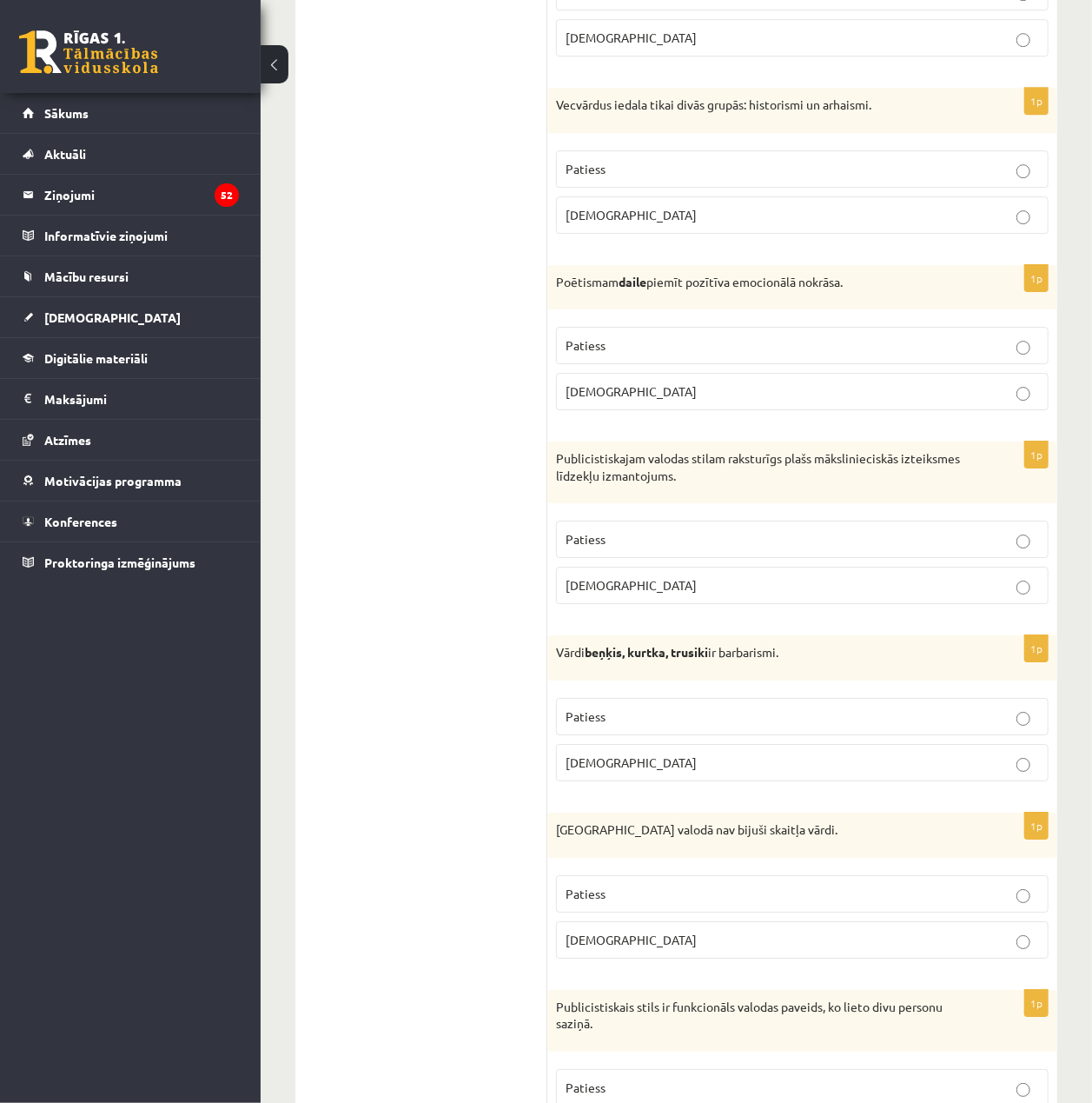
click at [633, 549] on p "Patiess" at bounding box center [802, 539] width 473 height 18
click at [703, 726] on p "Patiess" at bounding box center [802, 717] width 473 height 18
click at [749, 904] on p "Patiess" at bounding box center [802, 894] width 473 height 18
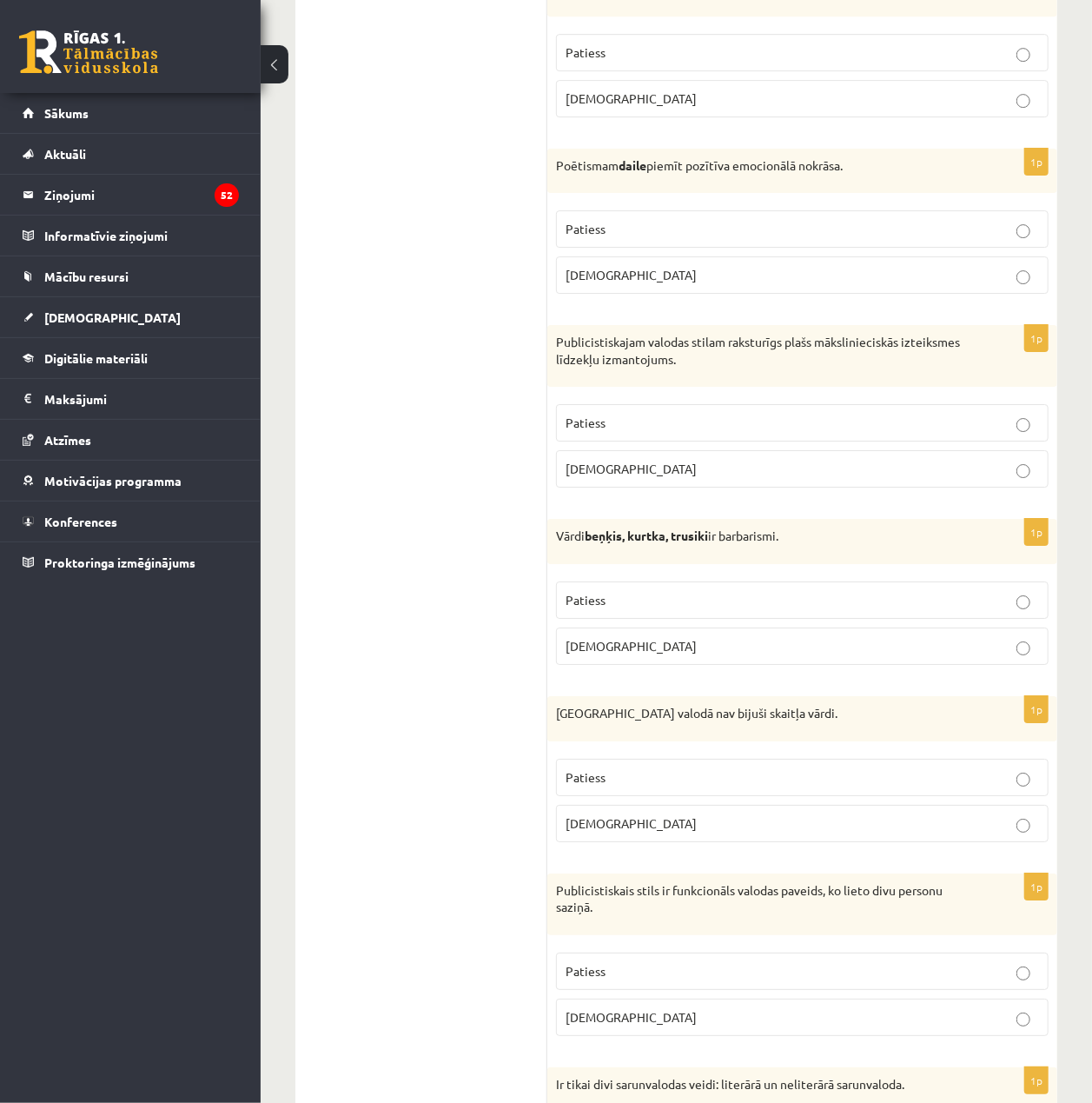
click at [795, 1027] on p "[DEMOGRAPHIC_DATA]" at bounding box center [802, 1018] width 473 height 18
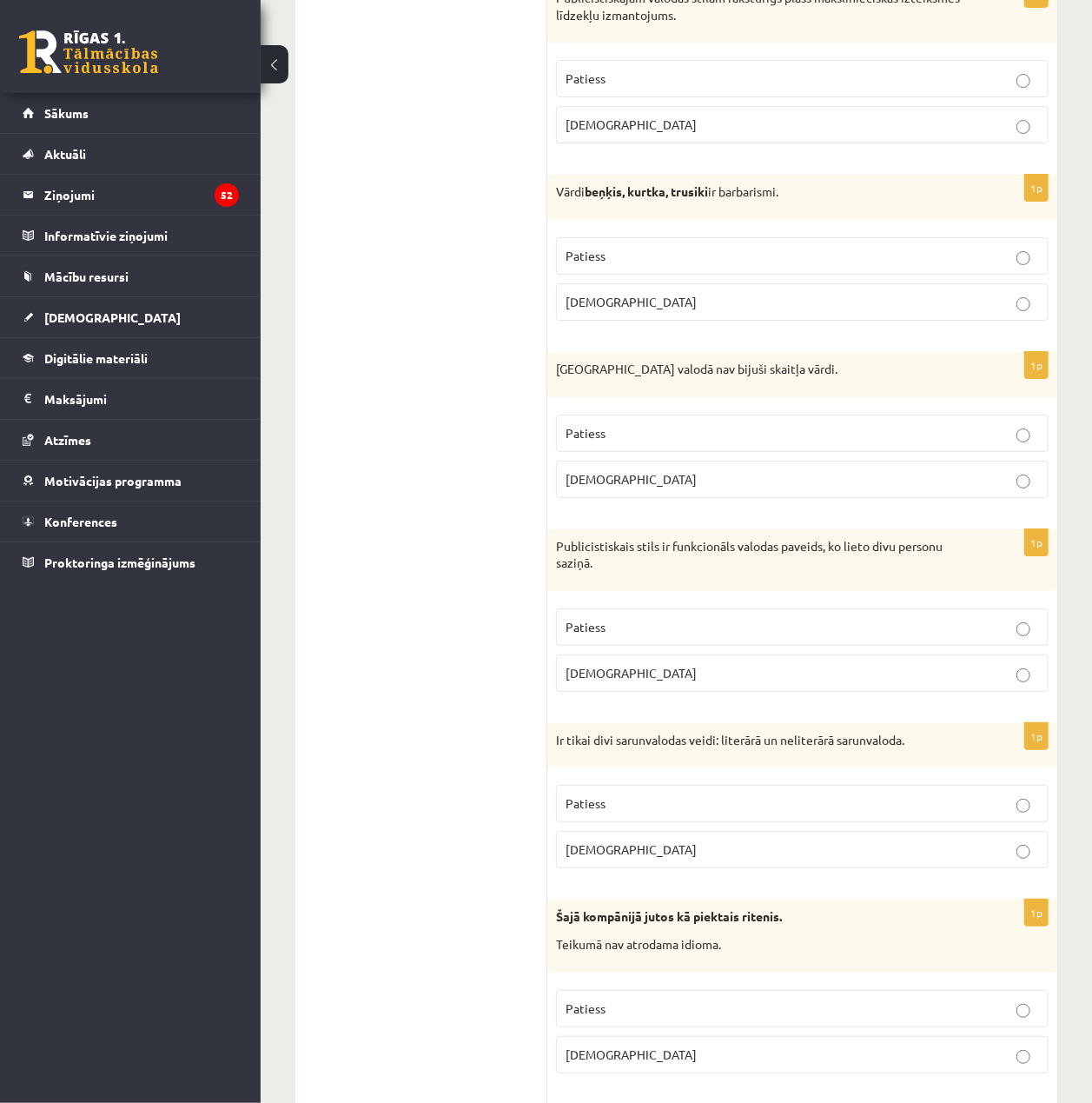
scroll to position [3129, 0]
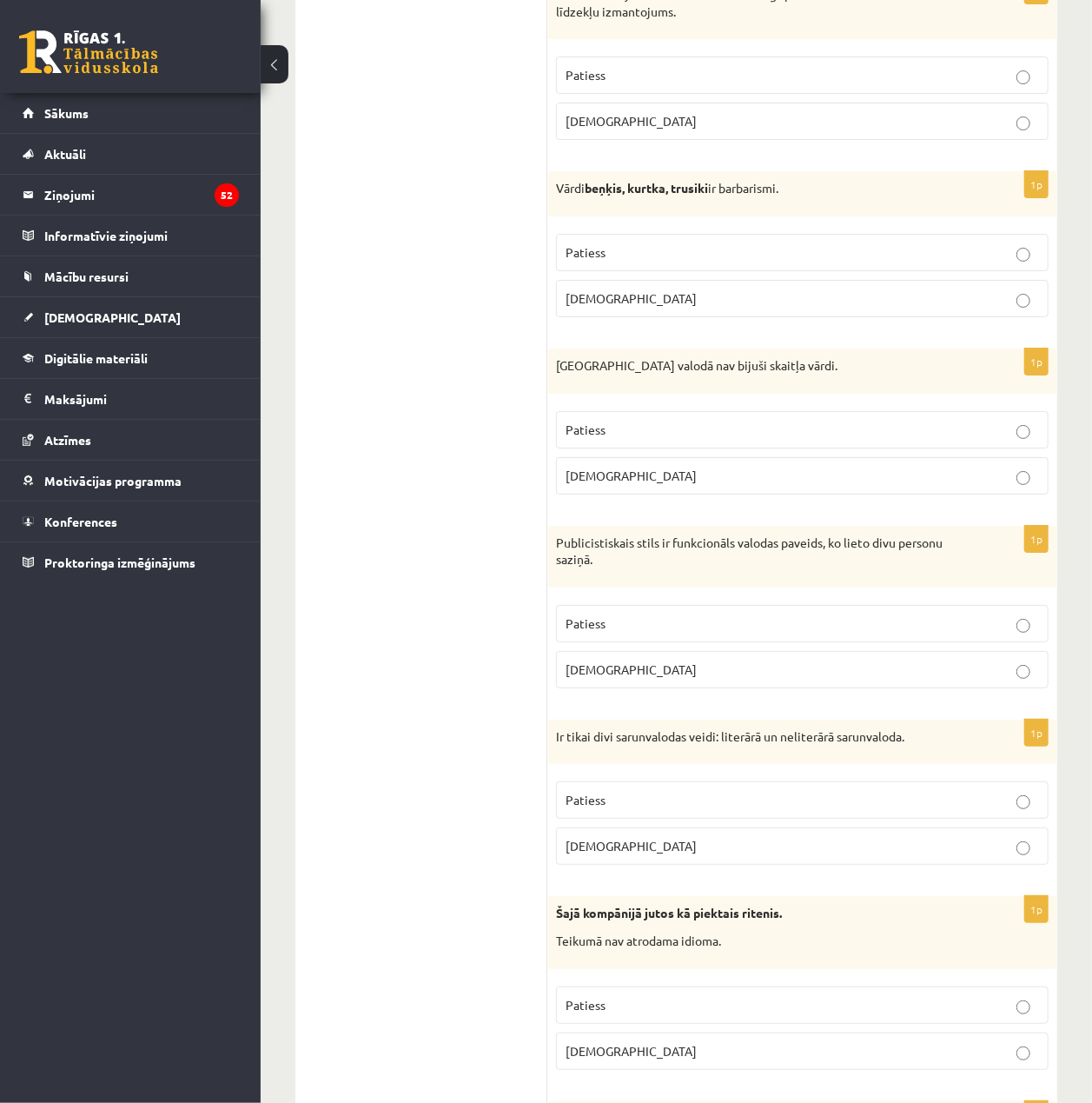
click at [659, 855] on label "[DEMOGRAPHIC_DATA]" at bounding box center [802, 846] width 493 height 38
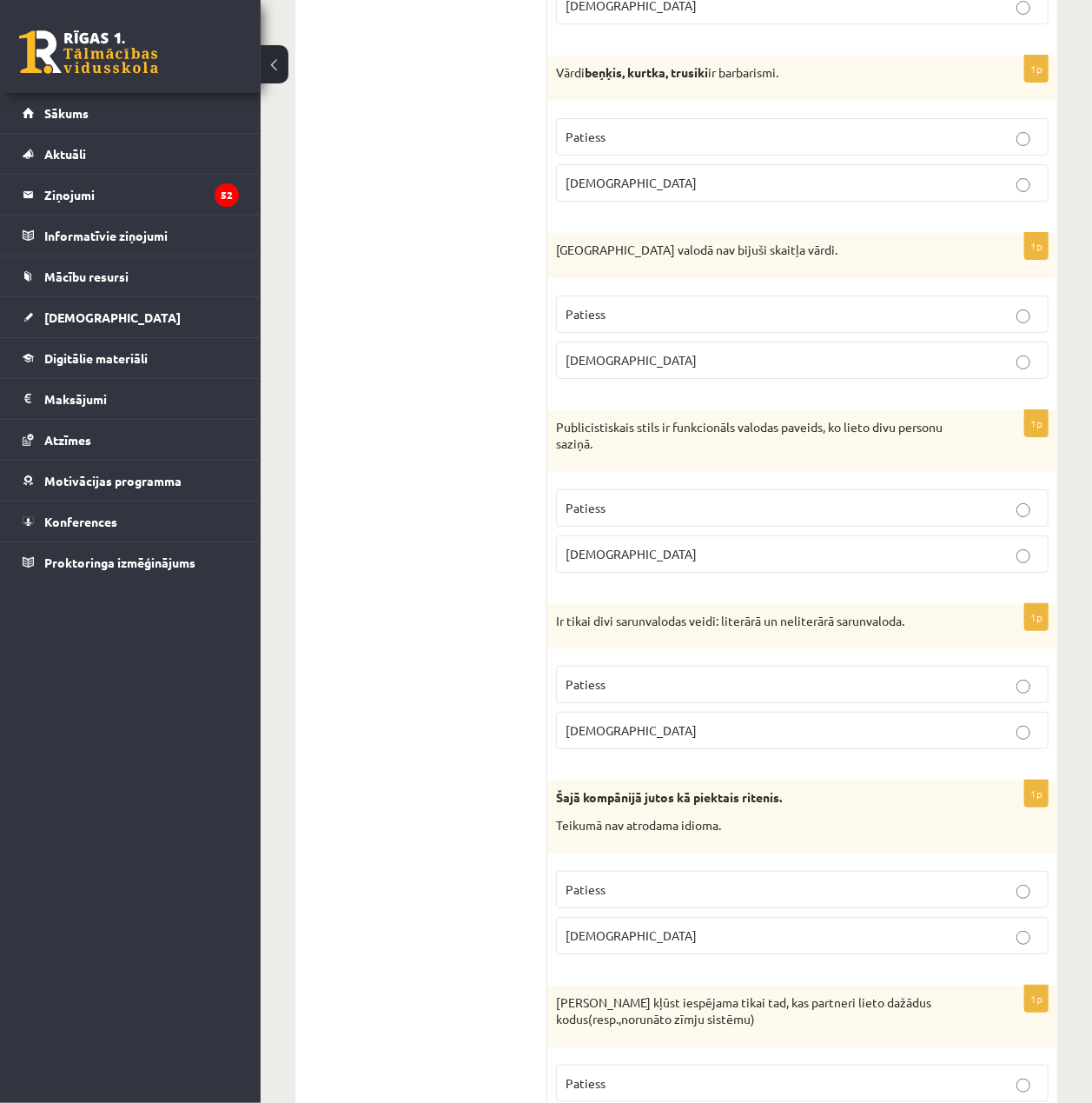
click at [714, 899] on p "Patiess" at bounding box center [802, 889] width 473 height 18
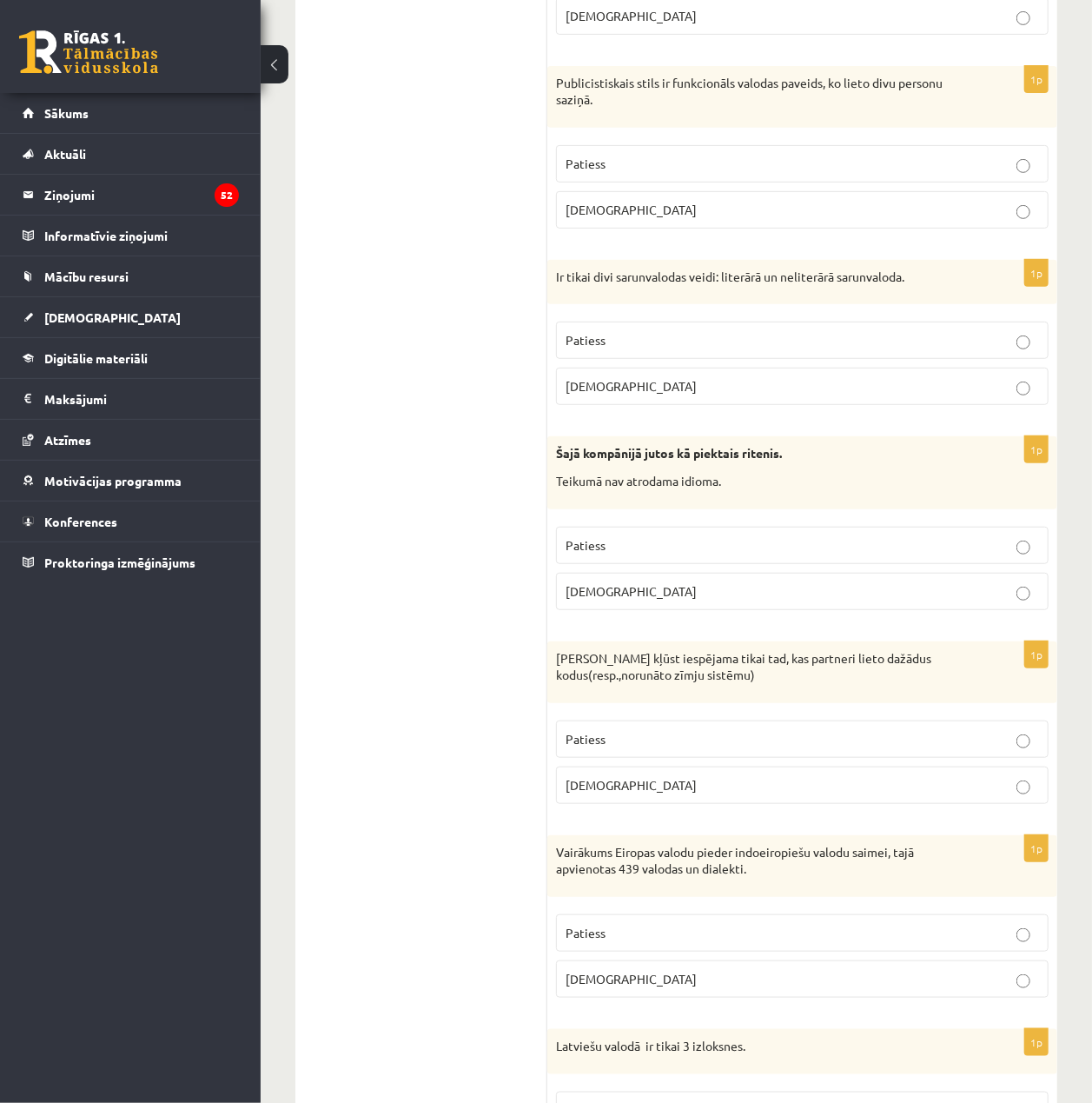
scroll to position [3593, 0]
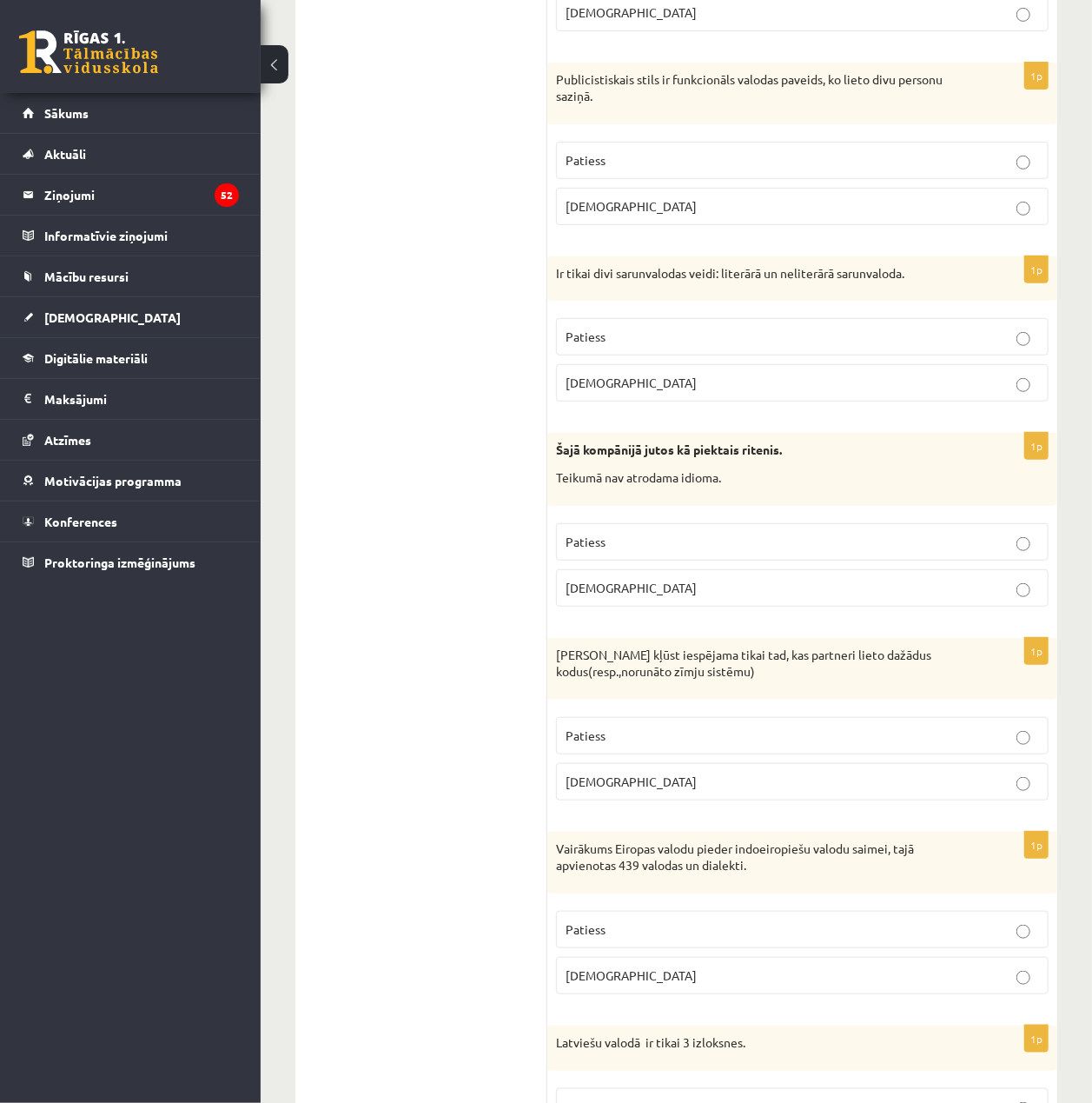
click at [784, 745] on p "Patiess" at bounding box center [802, 736] width 473 height 18
click at [796, 939] on p "Patiess" at bounding box center [802, 930] width 473 height 18
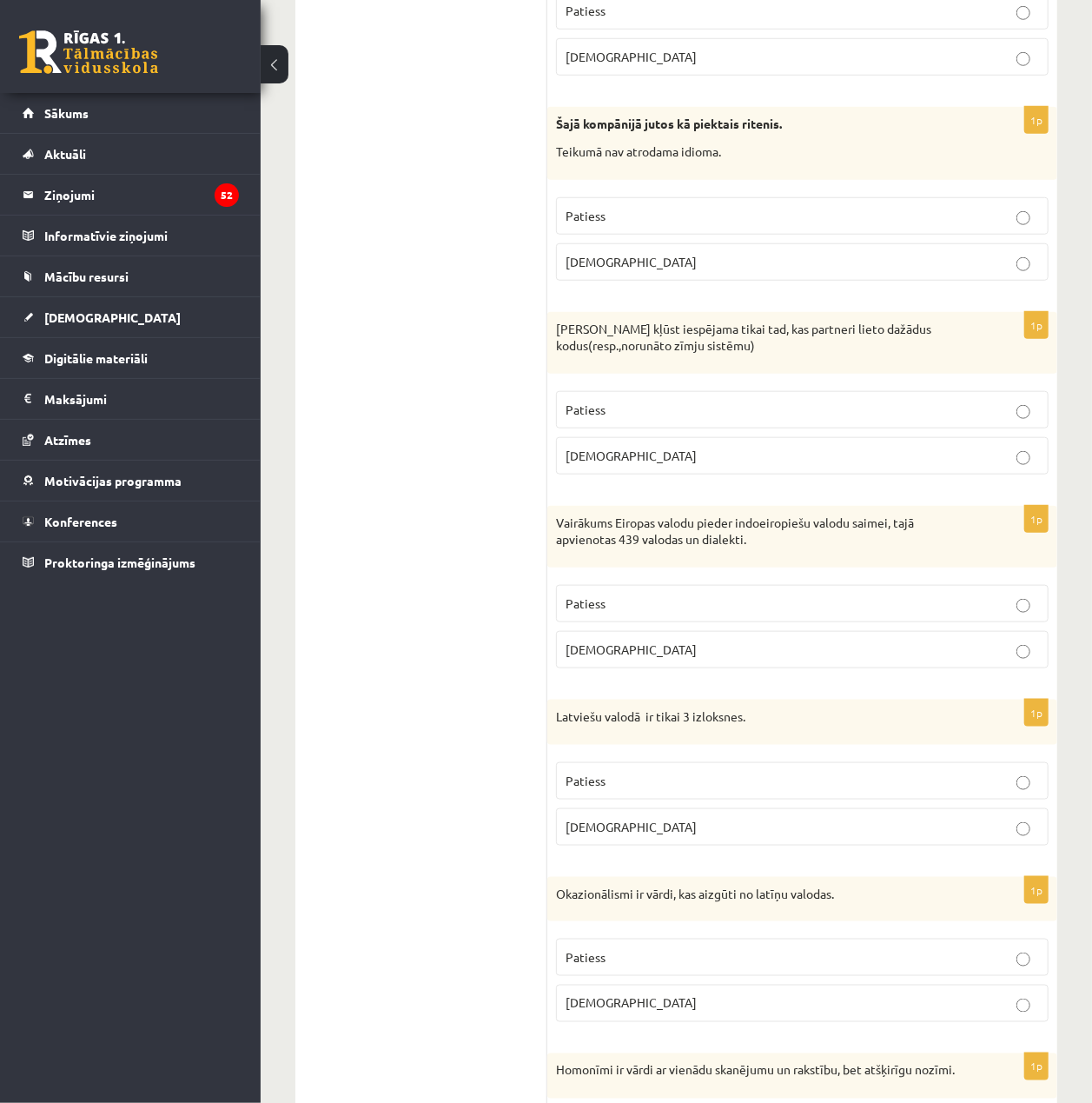
scroll to position [3940, 0]
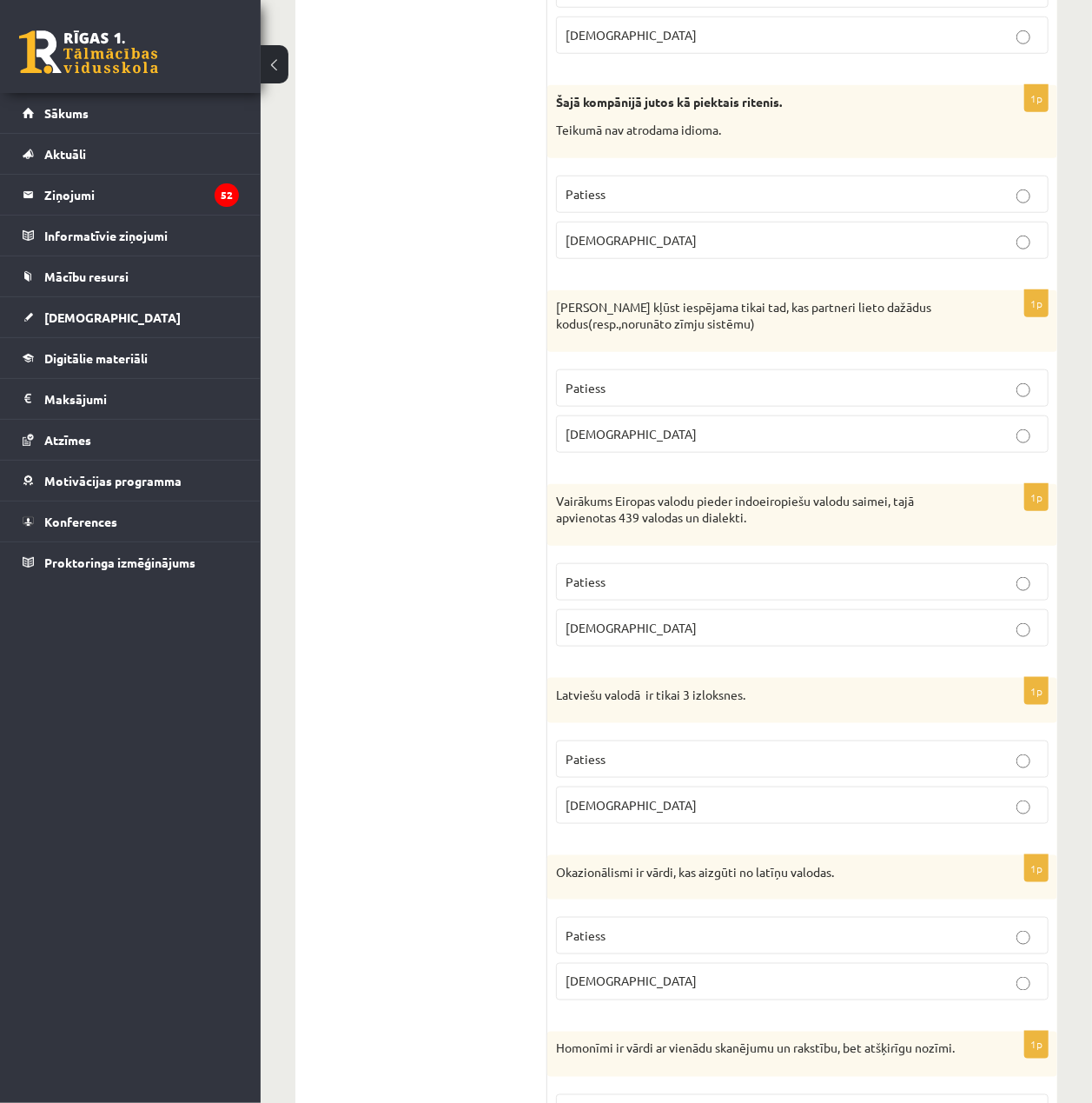
click at [784, 824] on label "[DEMOGRAPHIC_DATA]" at bounding box center [802, 806] width 493 height 38
click at [790, 984] on fieldset "Patiess Aplams" at bounding box center [802, 957] width 493 height 97
click at [788, 945] on p "Patiess" at bounding box center [802, 936] width 473 height 18
click at [789, 991] on p "[DEMOGRAPHIC_DATA]" at bounding box center [802, 982] width 473 height 18
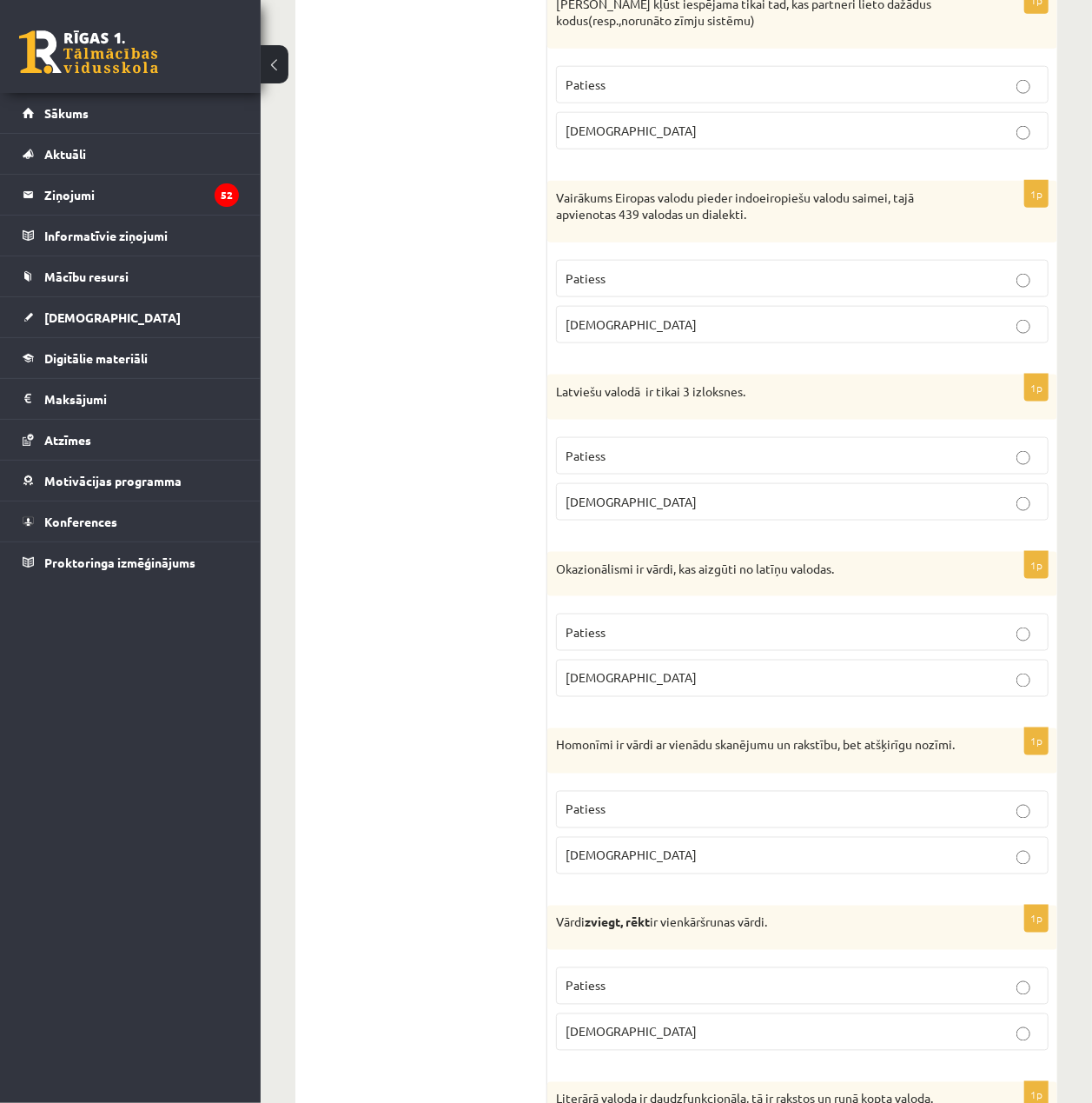
scroll to position [4404, 0]
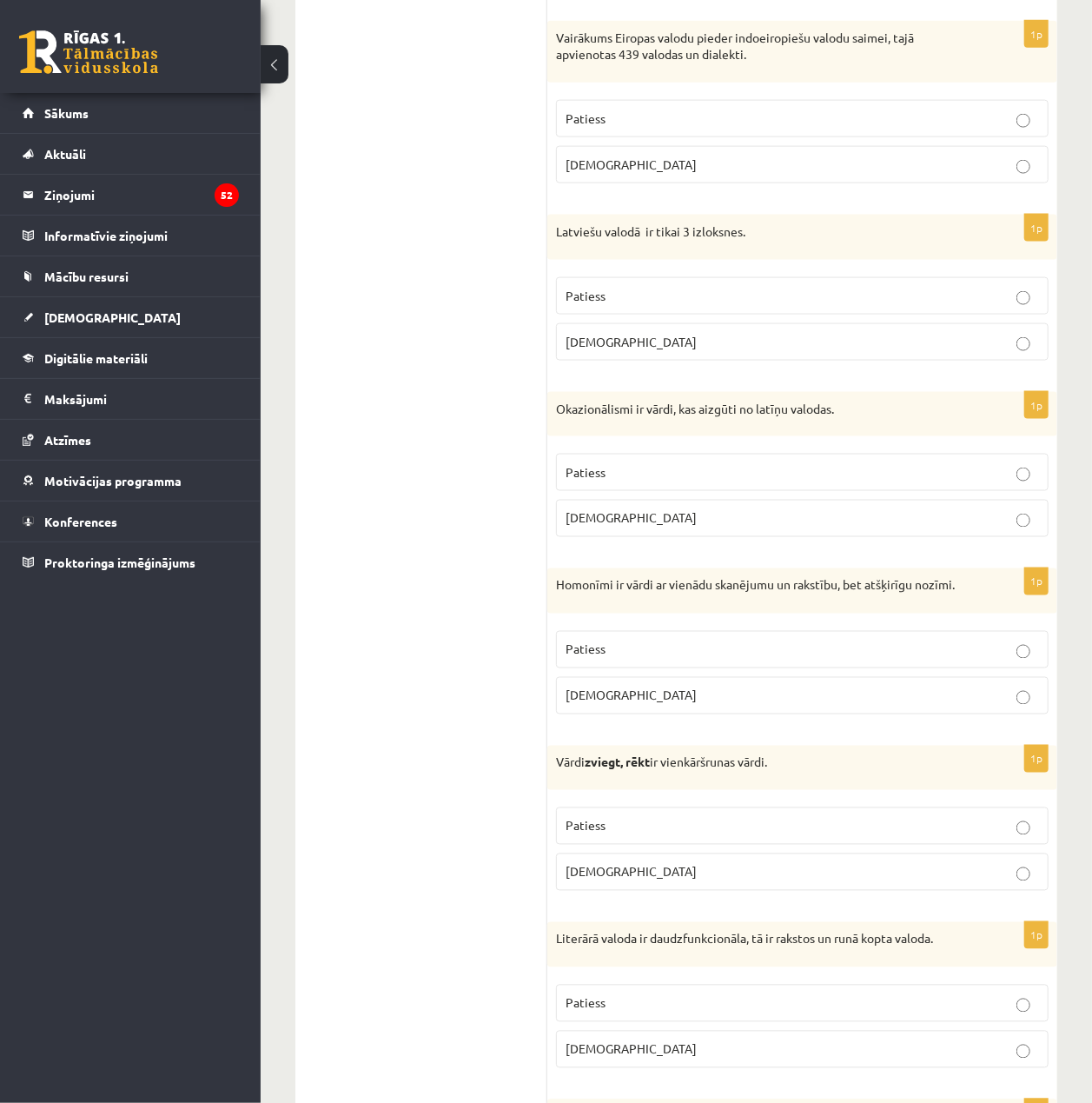
click at [652, 668] on label "Patiess" at bounding box center [802, 650] width 493 height 38
click at [763, 881] on p "[DEMOGRAPHIC_DATA]" at bounding box center [802, 872] width 473 height 18
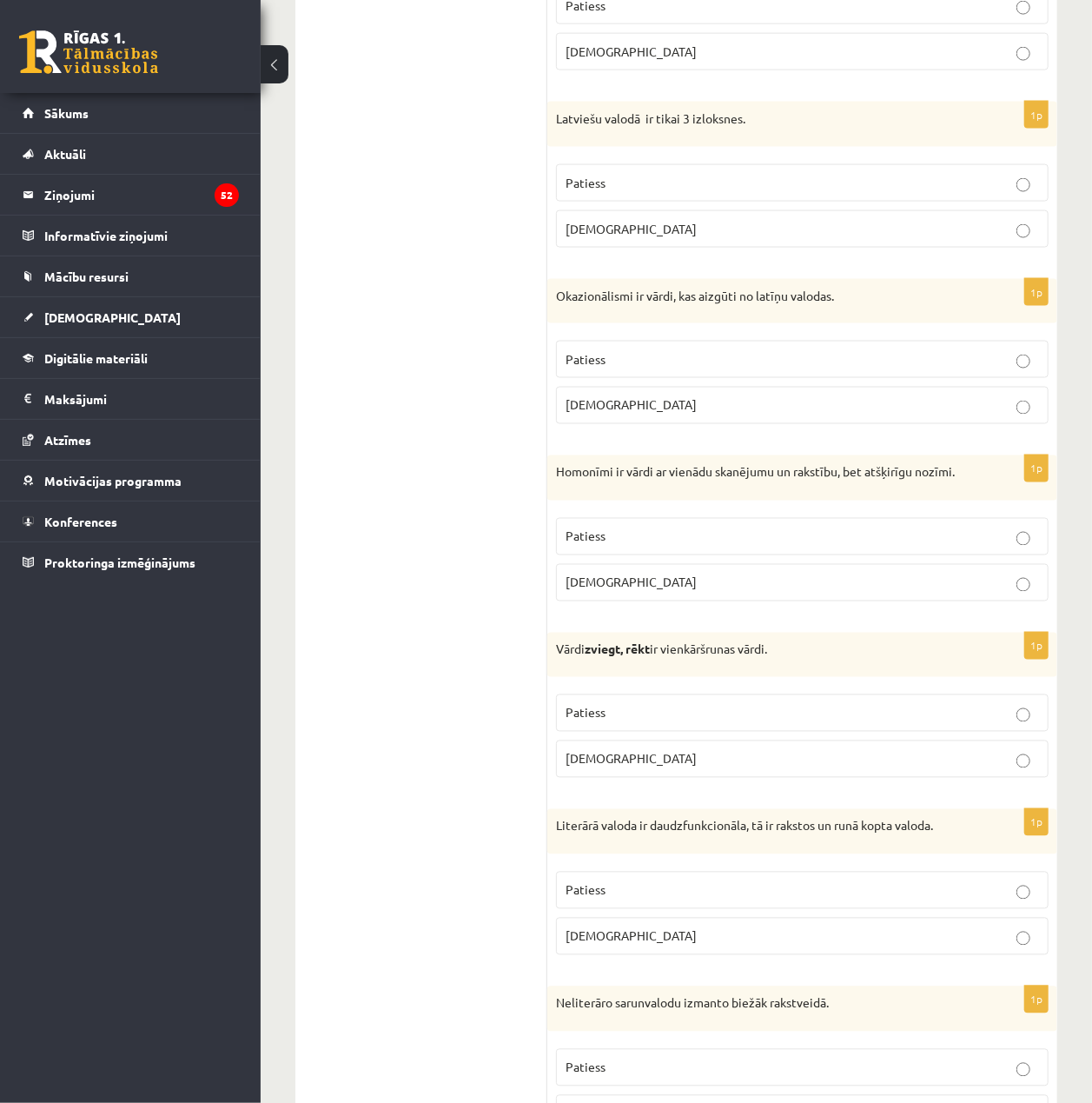
scroll to position [4520, 0]
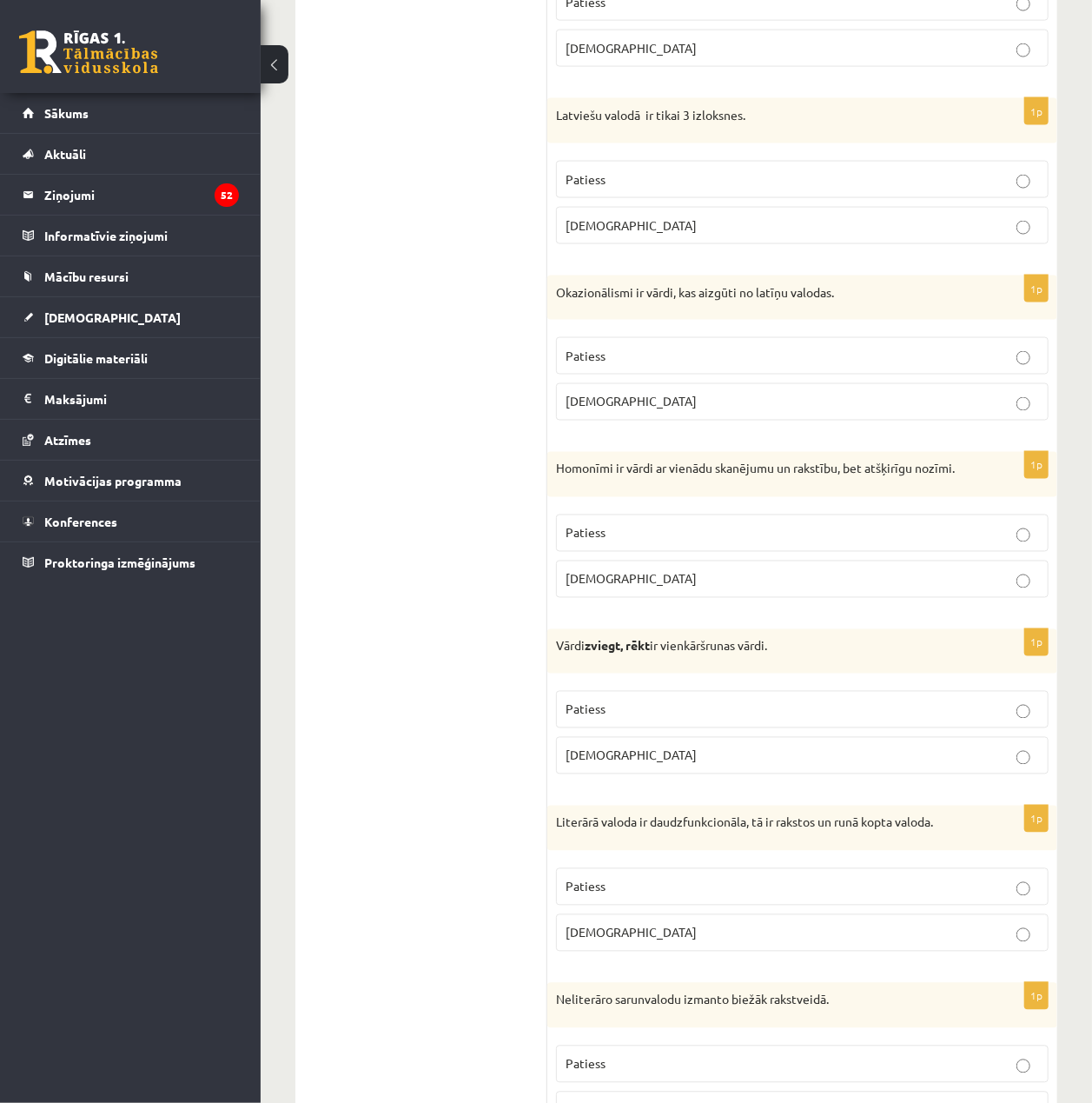
click at [742, 896] on p "Patiess" at bounding box center [802, 887] width 473 height 18
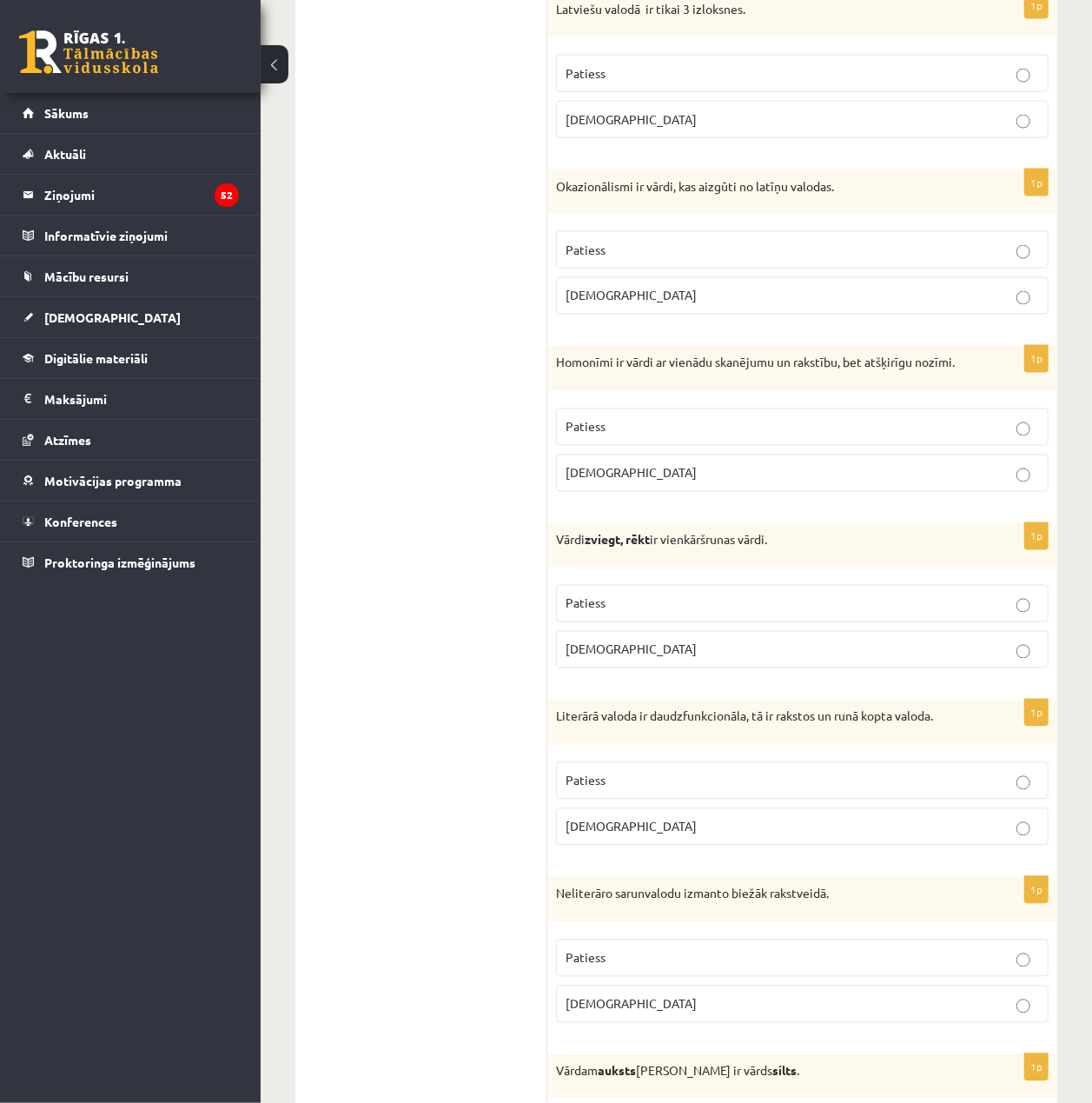
scroll to position [4636, 0]
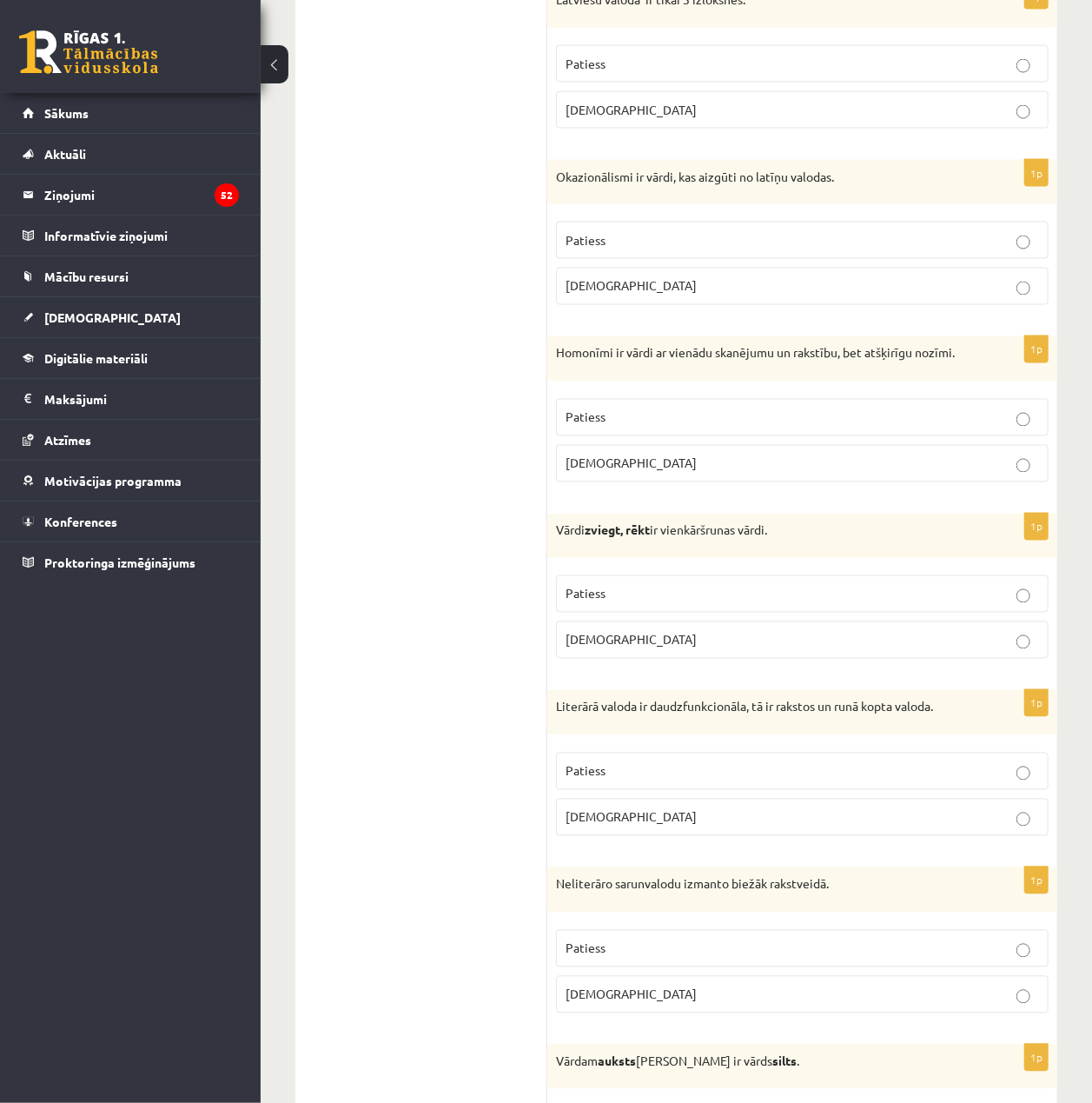
click at [790, 1004] on p "[DEMOGRAPHIC_DATA]" at bounding box center [802, 994] width 473 height 18
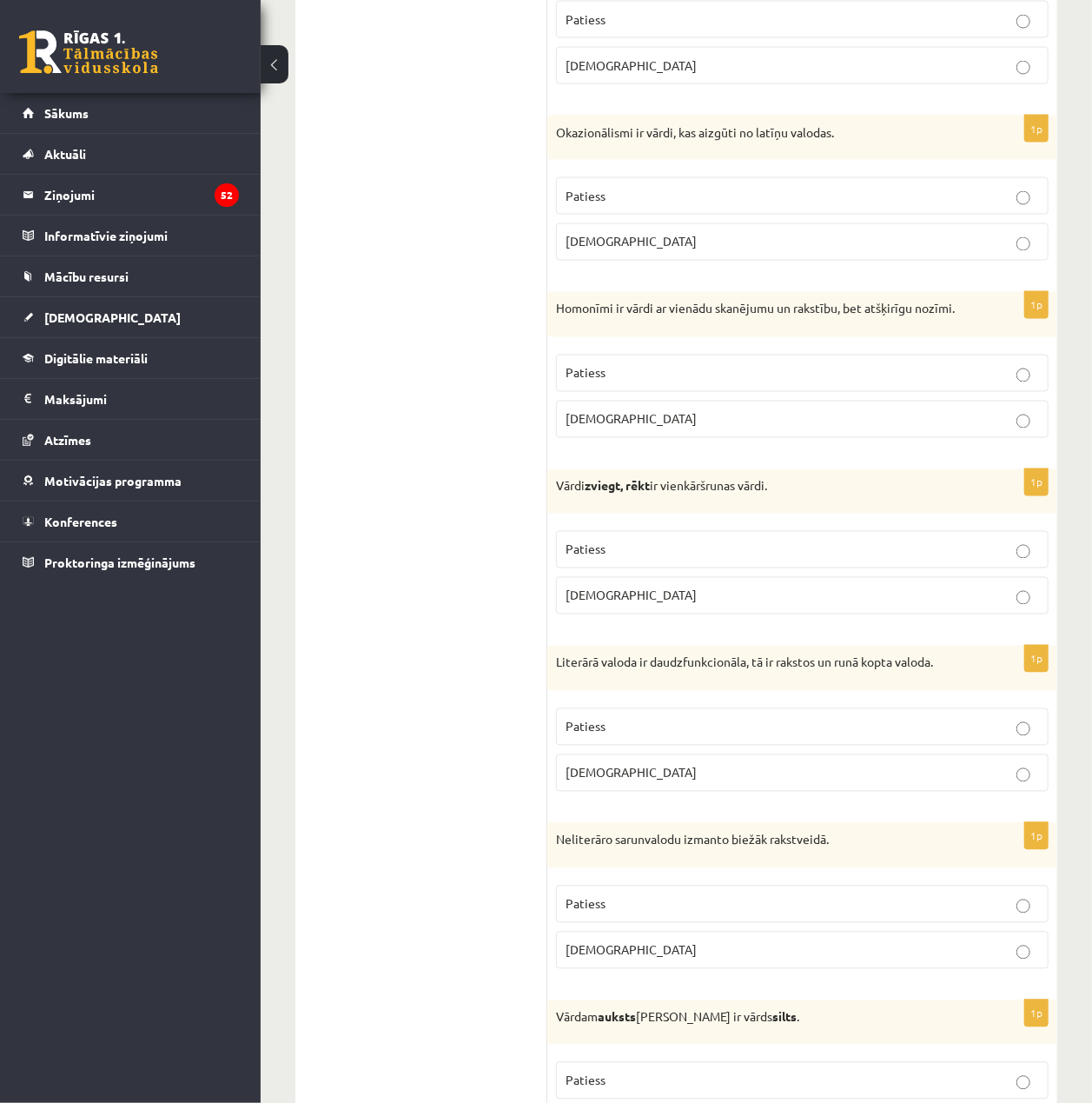
scroll to position [4823, 0]
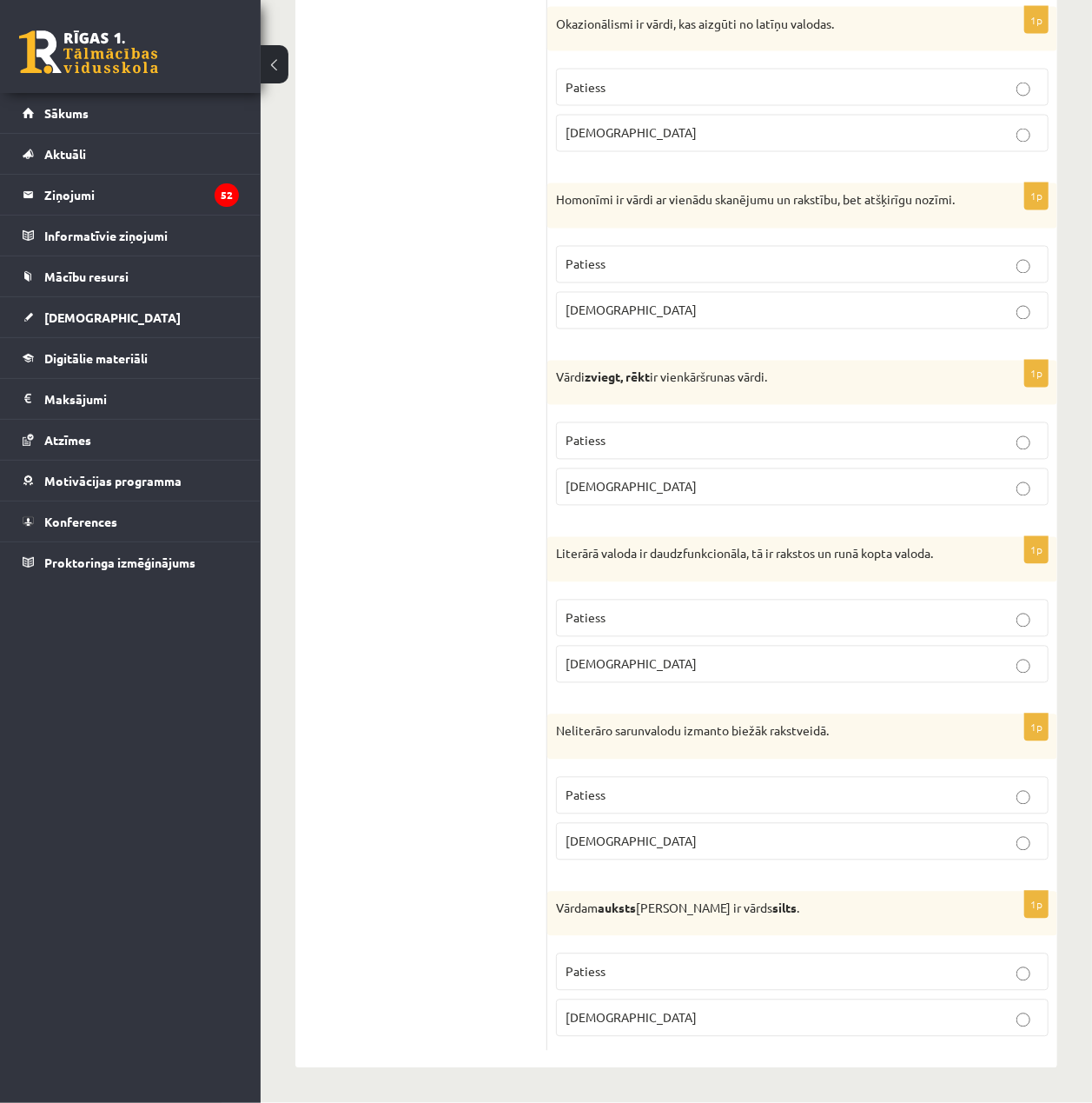
click at [739, 1020] on p "[DEMOGRAPHIC_DATA]" at bounding box center [802, 1019] width 473 height 18
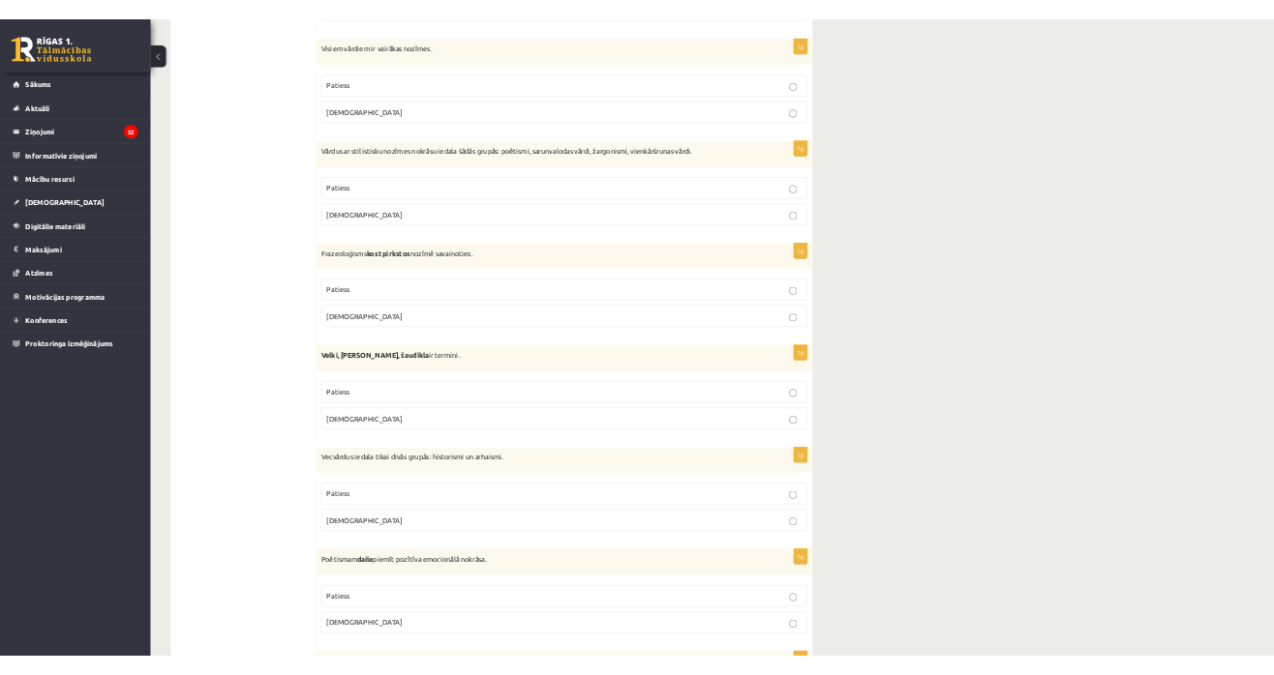
scroll to position [2451, 0]
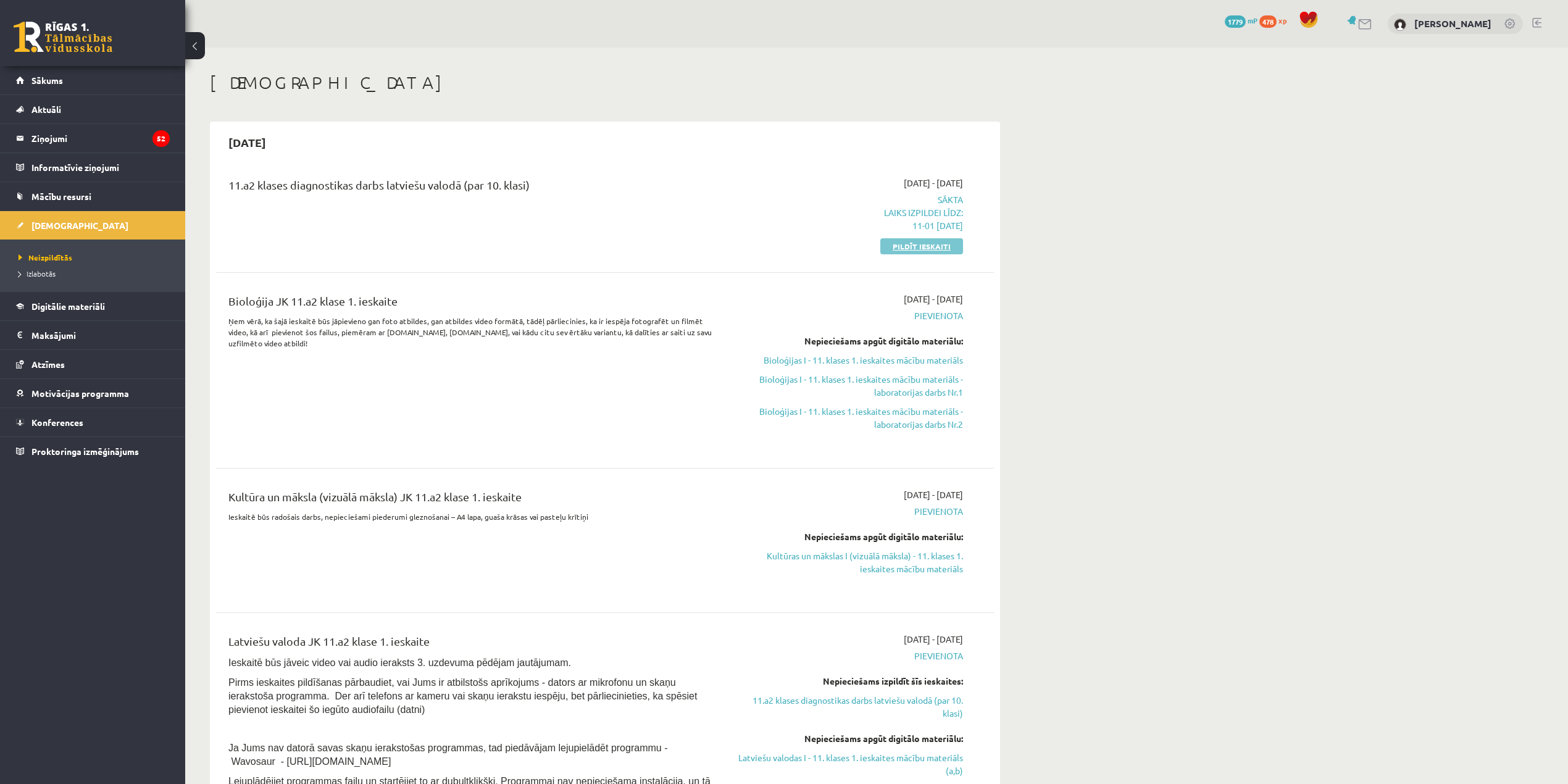
click at [936, 244] on link "Pildīt ieskaiti" at bounding box center [922, 246] width 83 height 16
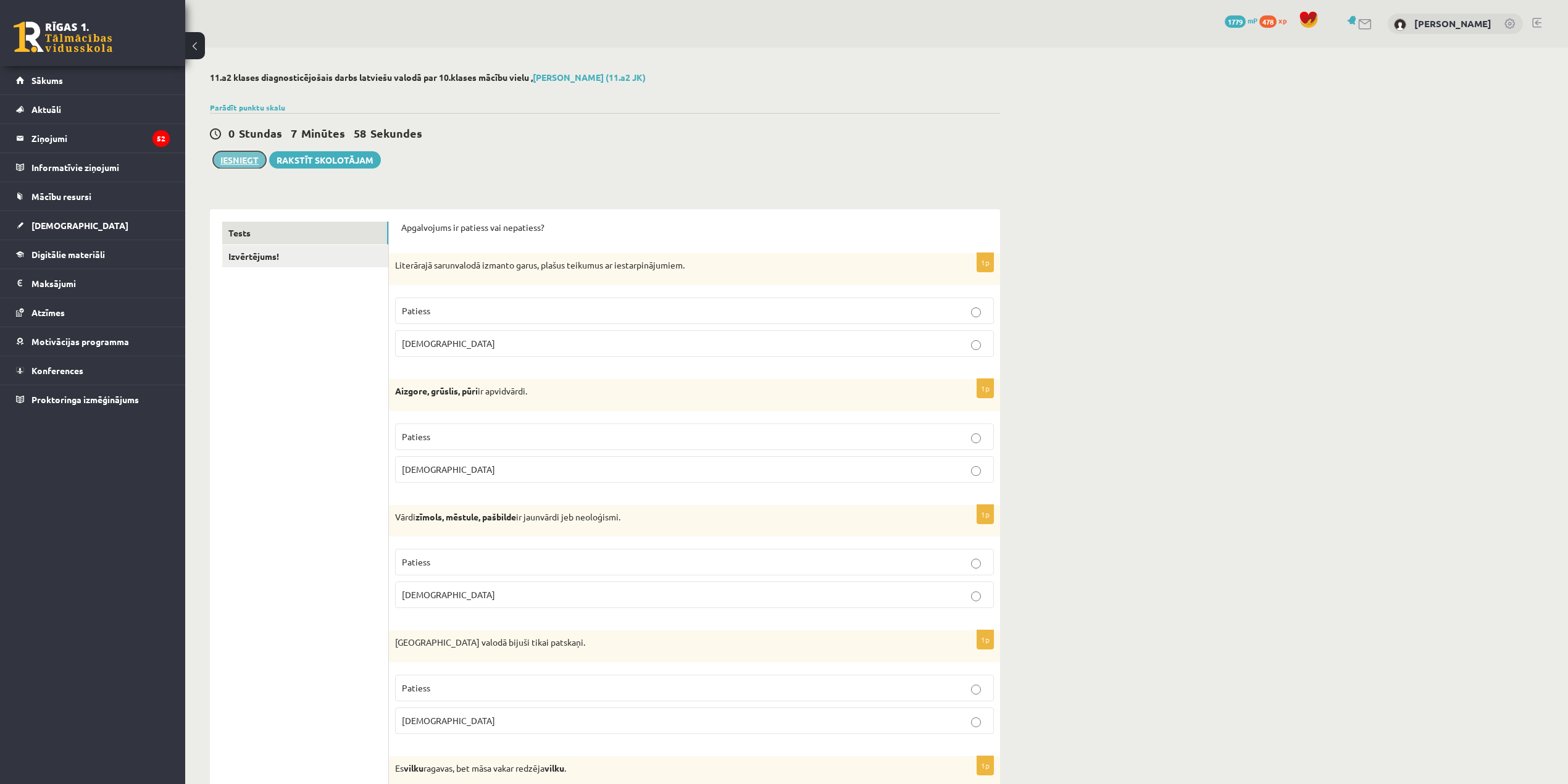
click at [251, 159] on button "Iesniegt" at bounding box center [239, 159] width 53 height 17
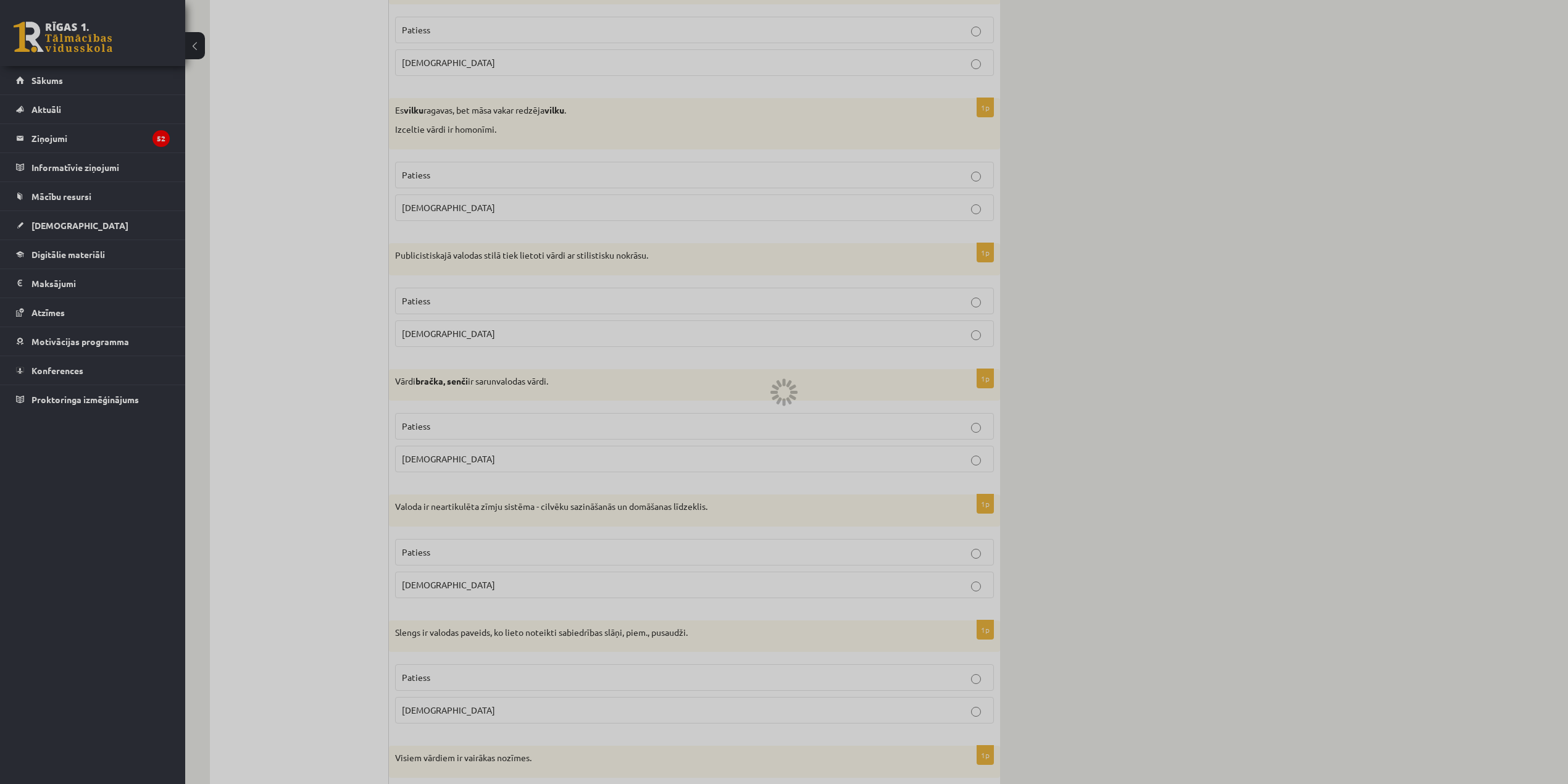
scroll to position [1227, 0]
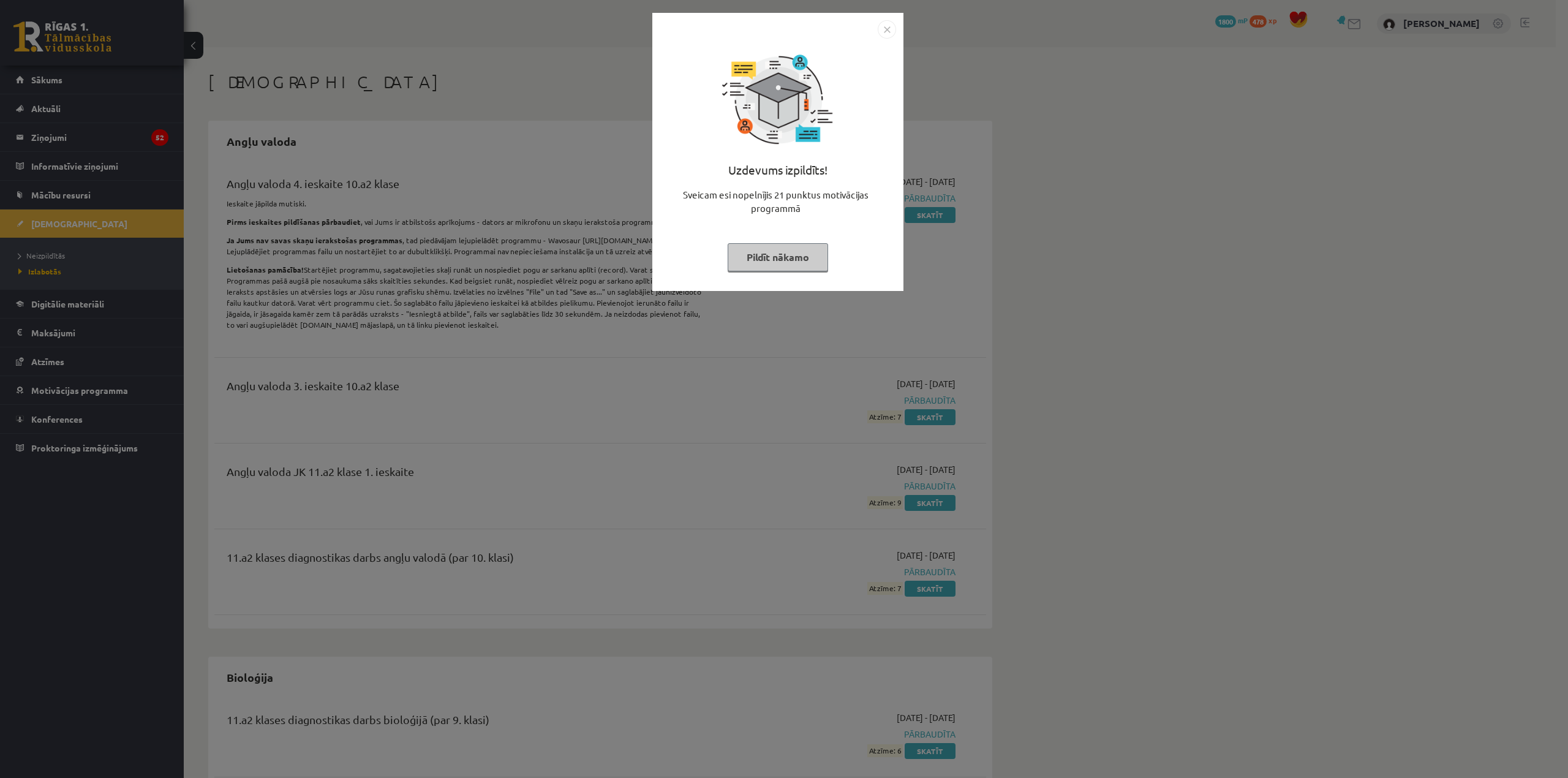
click at [802, 255] on button "Pildīt nākamo" at bounding box center [778, 257] width 101 height 28
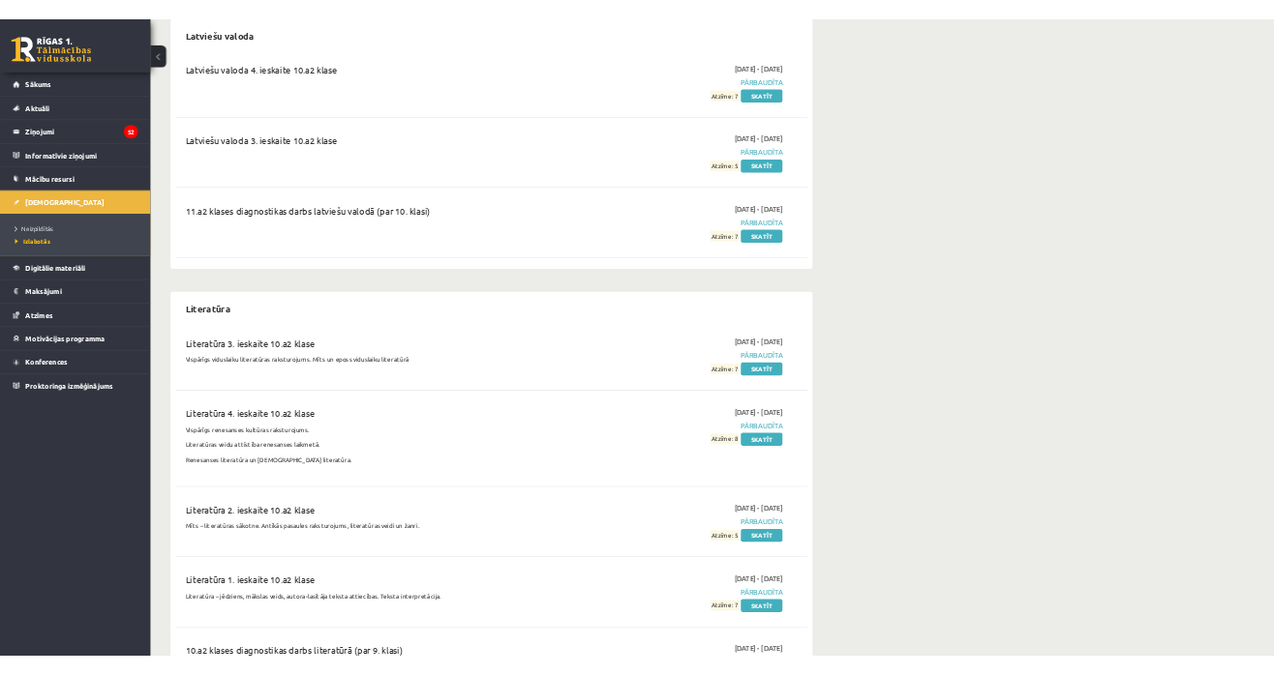
scroll to position [7090, 0]
